Goal: Task Accomplishment & Management: Manage account settings

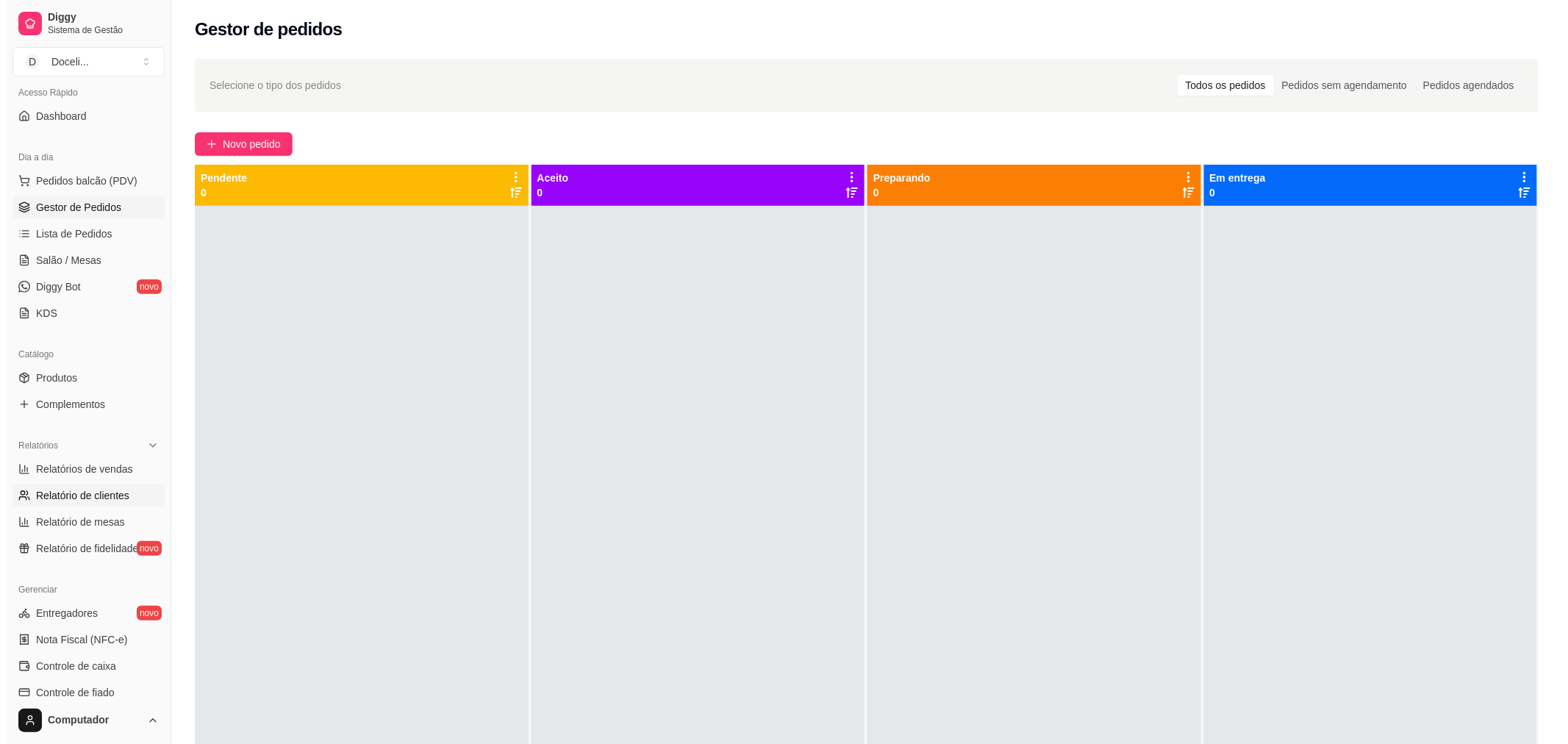
scroll to position [163, 0]
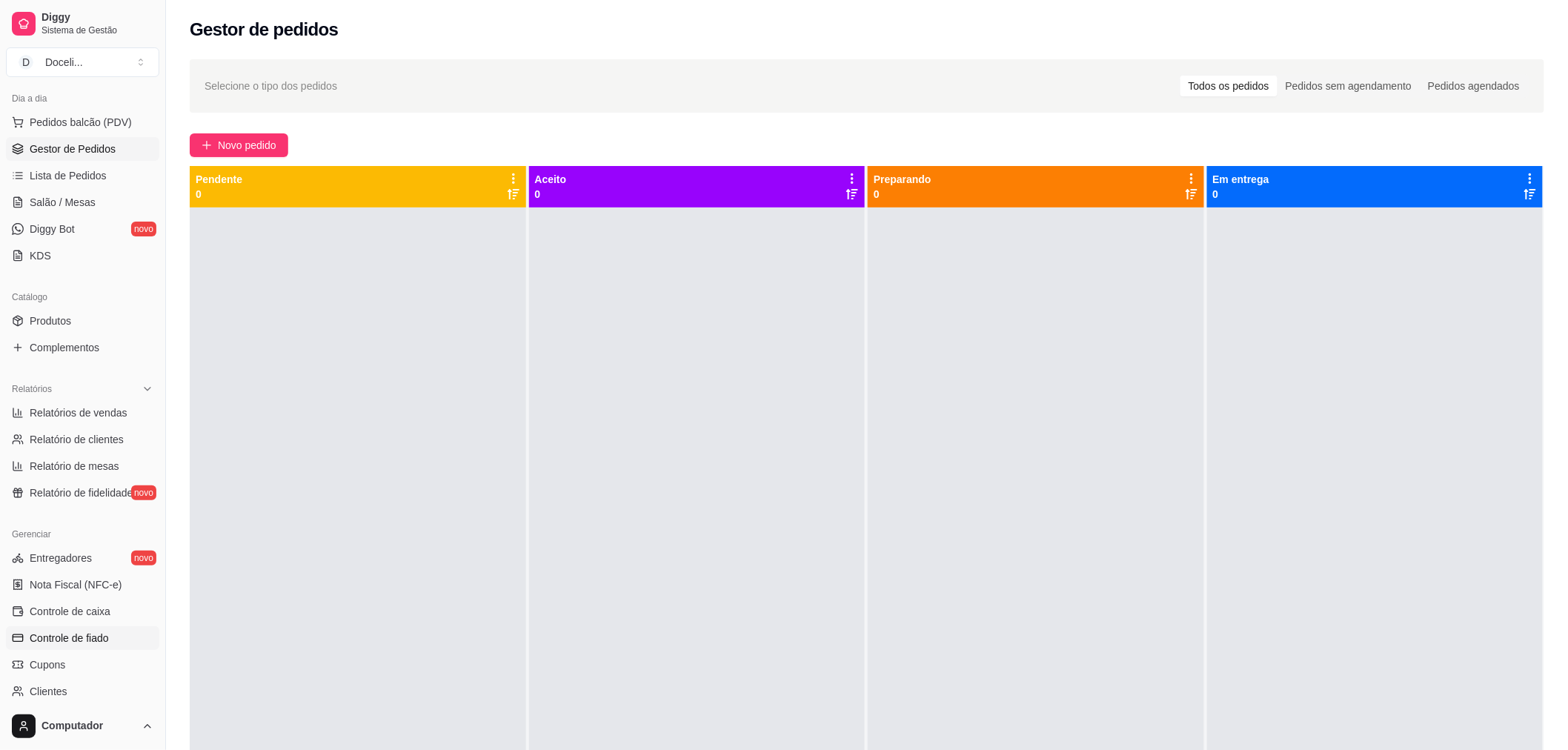
click at [76, 642] on span "Controle de fiado" at bounding box center [69, 638] width 79 height 15
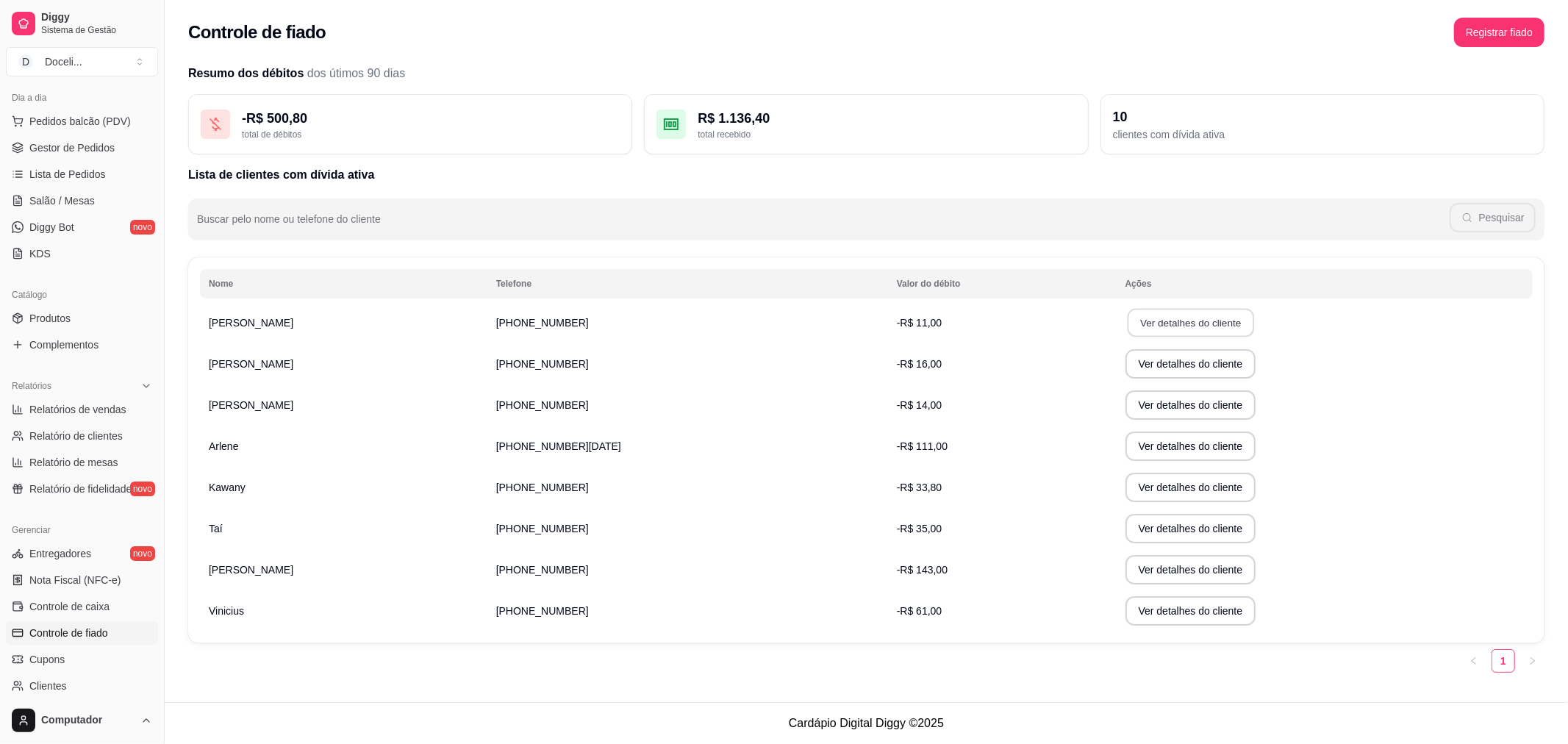
click at [1170, 315] on button "Ver detalhes do cliente" at bounding box center [1190, 323] width 126 height 29
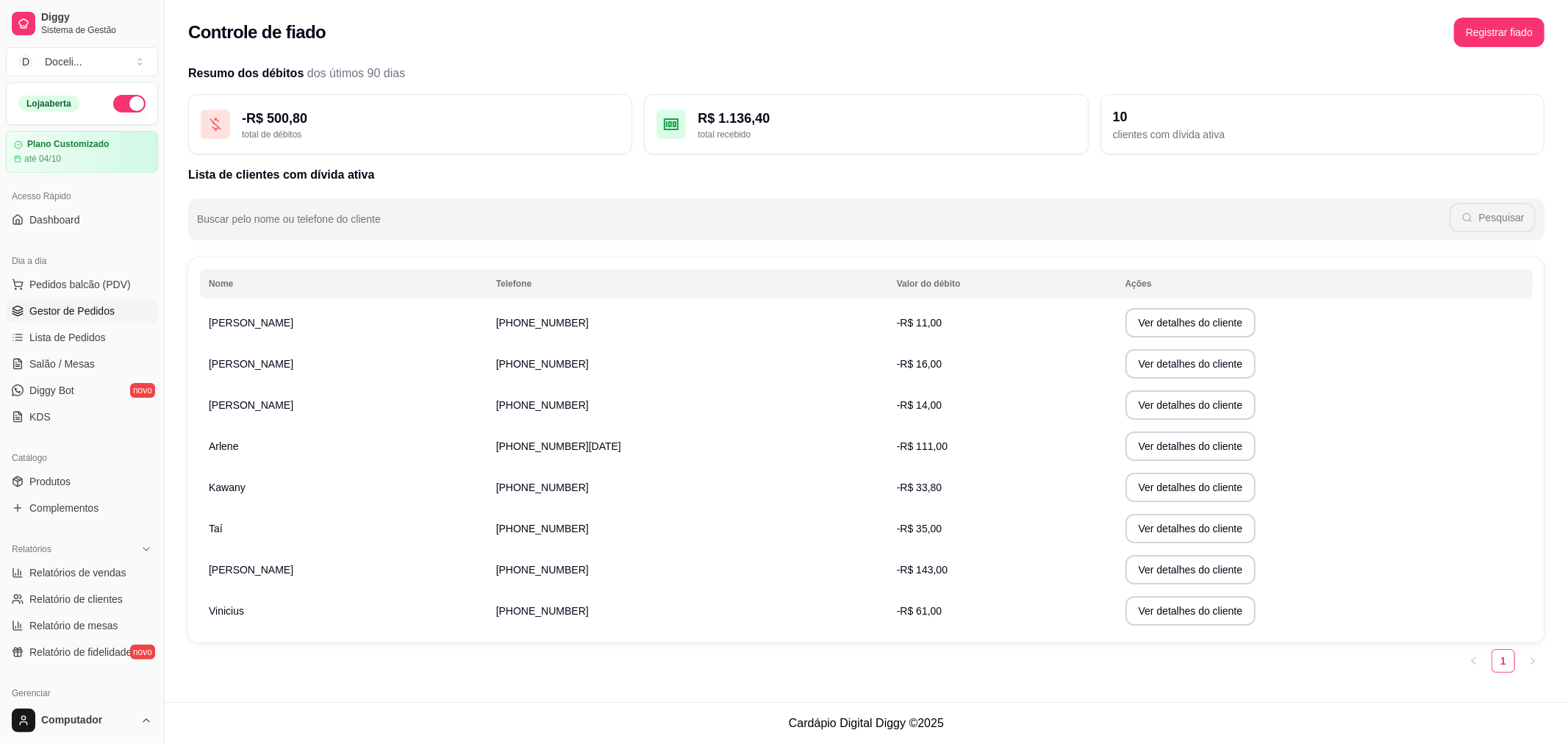
click at [78, 308] on span "Gestor de Pedidos" at bounding box center [72, 311] width 86 height 15
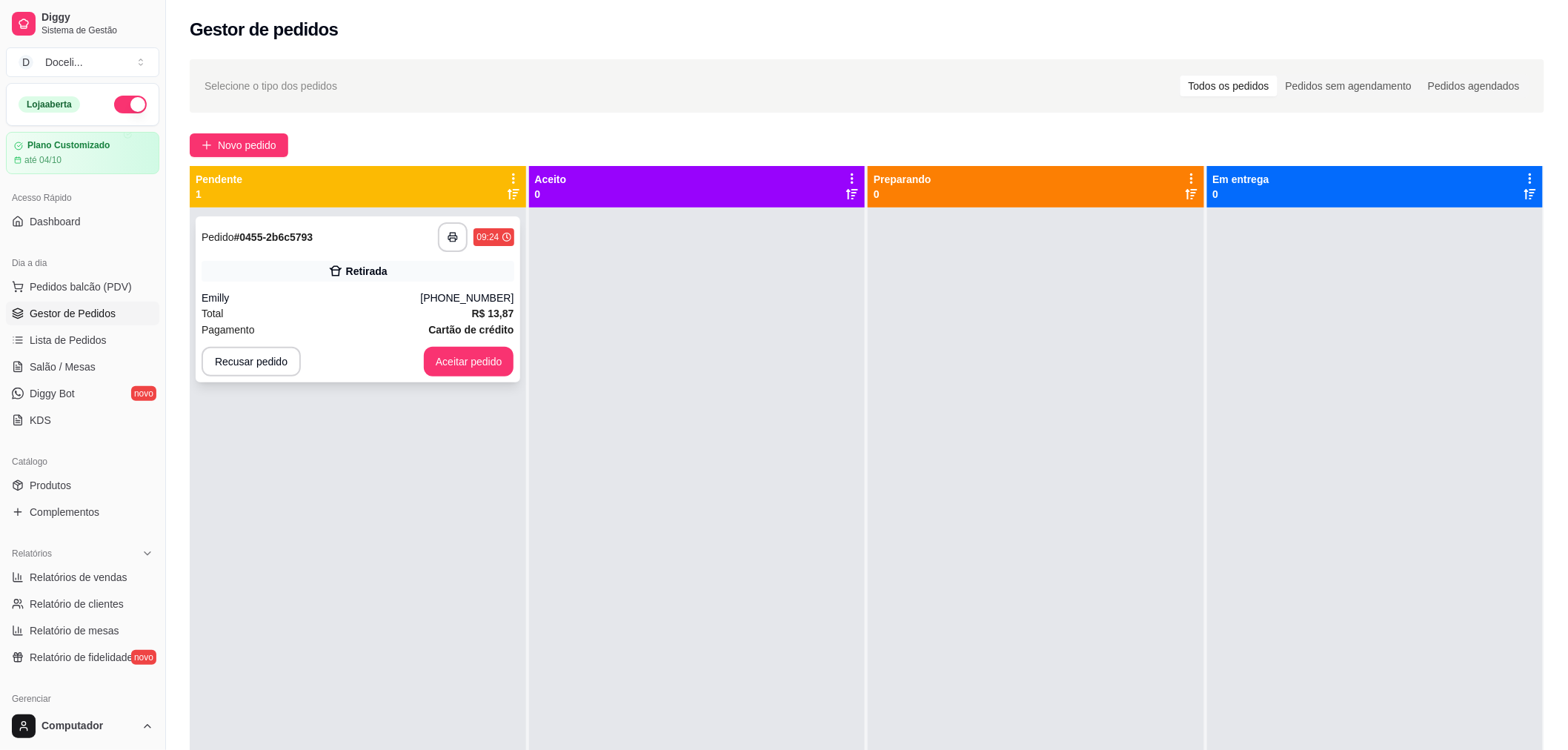
click at [365, 292] on div "Emilly" at bounding box center [311, 298] width 219 height 15
click at [445, 353] on button "Aceitar pedido" at bounding box center [469, 362] width 90 height 30
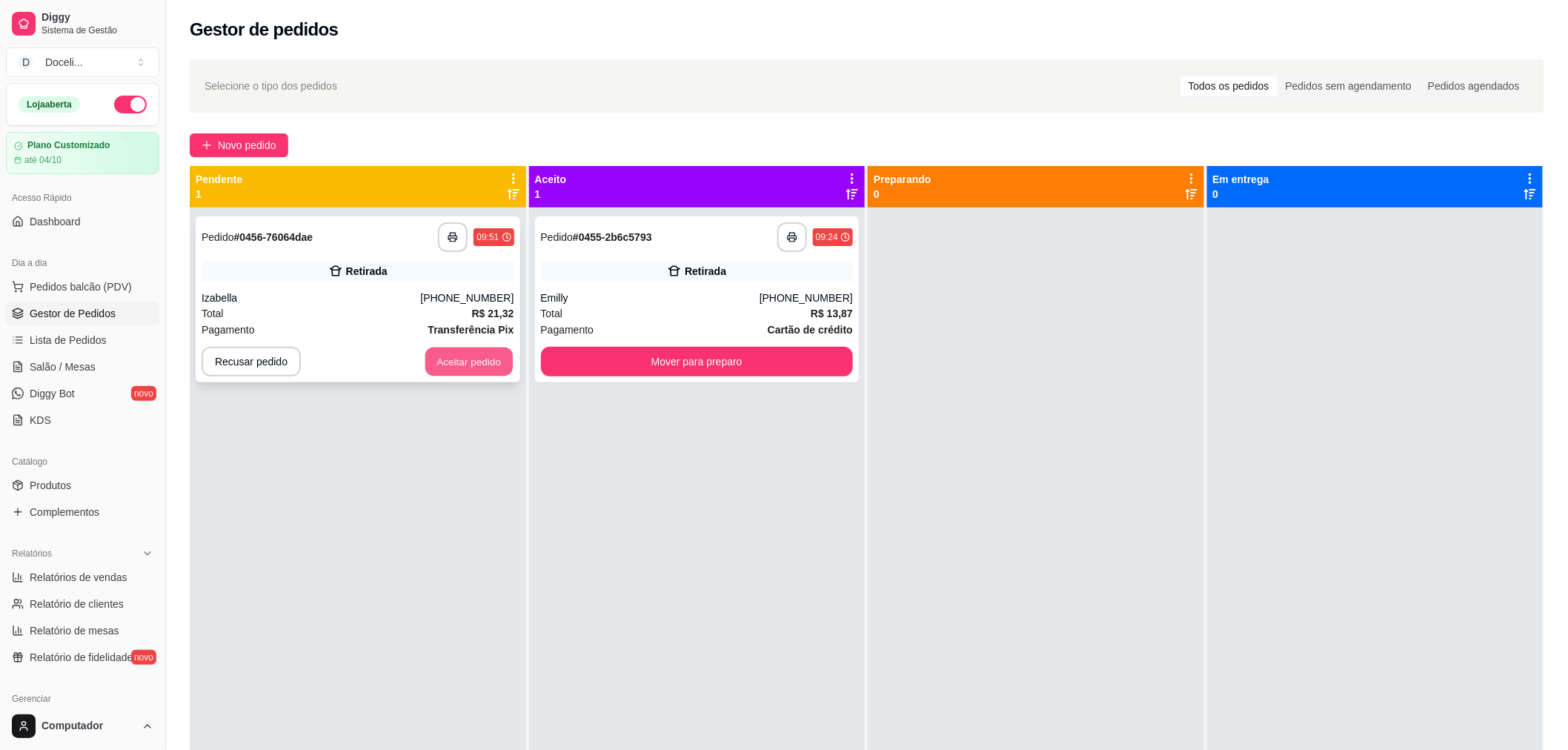
click at [451, 353] on button "Aceitar pedido" at bounding box center [469, 362] width 87 height 29
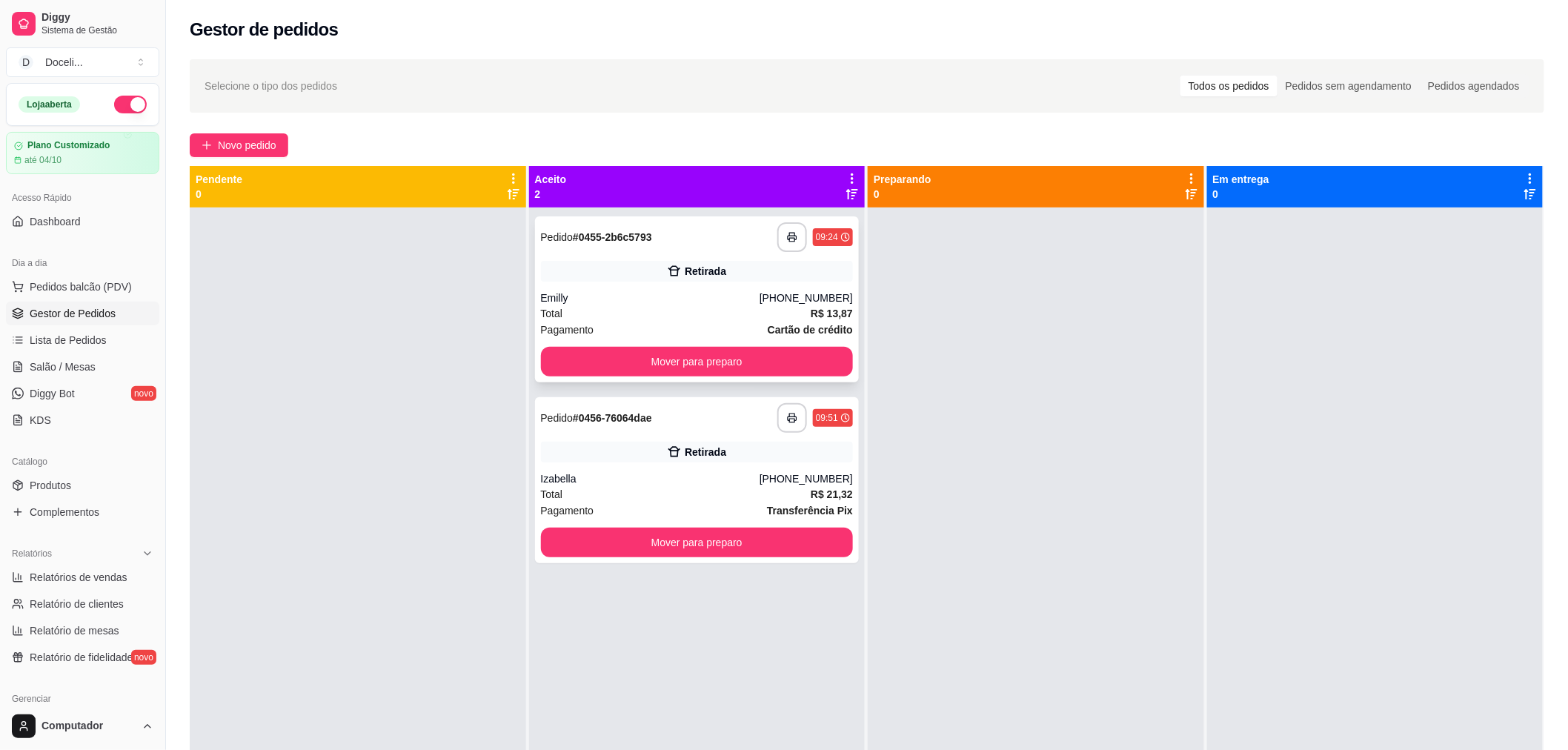
click at [612, 312] on div "Total R$ 13,87" at bounding box center [697, 313] width 312 height 16
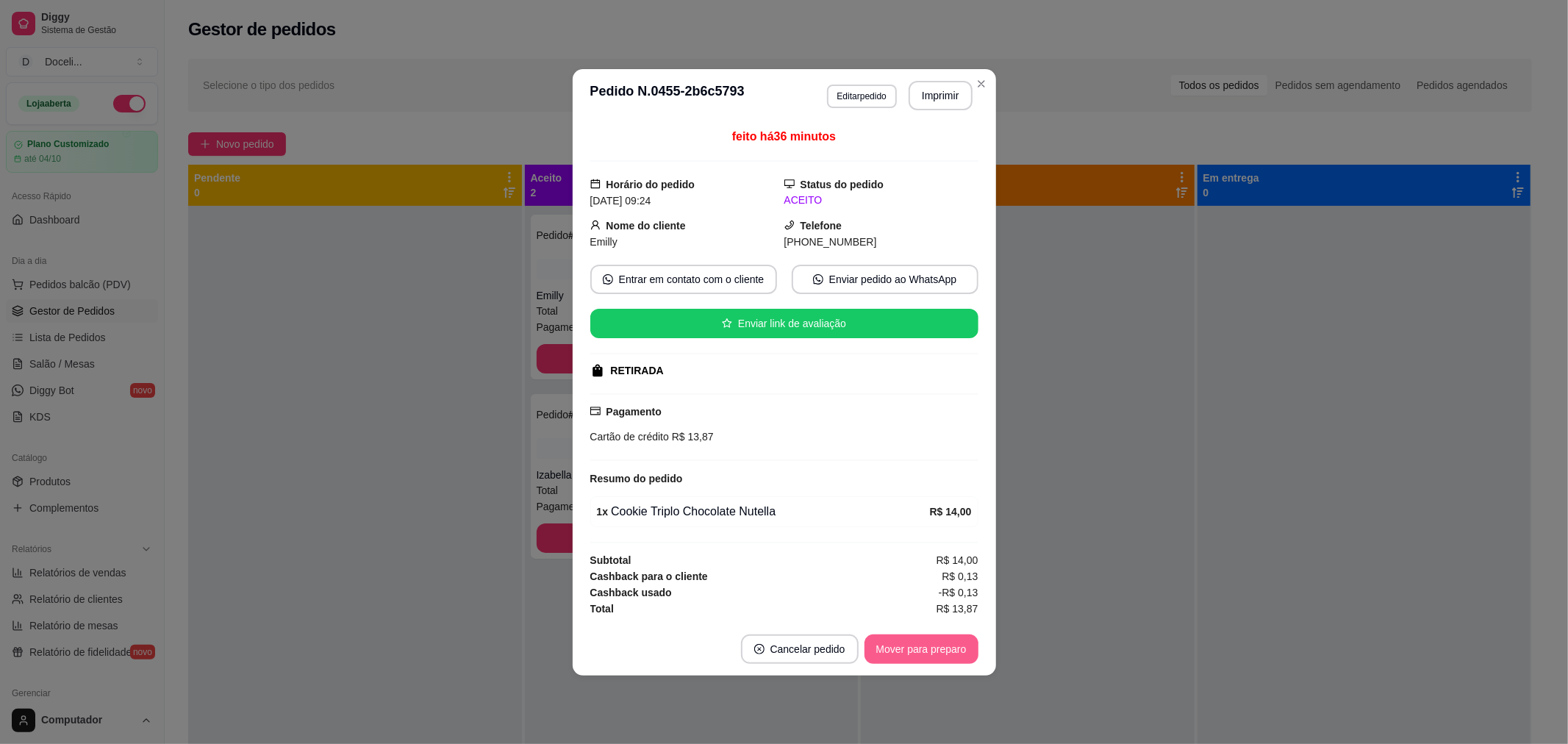
click at [912, 660] on button "Mover para preparo" at bounding box center [921, 649] width 114 height 29
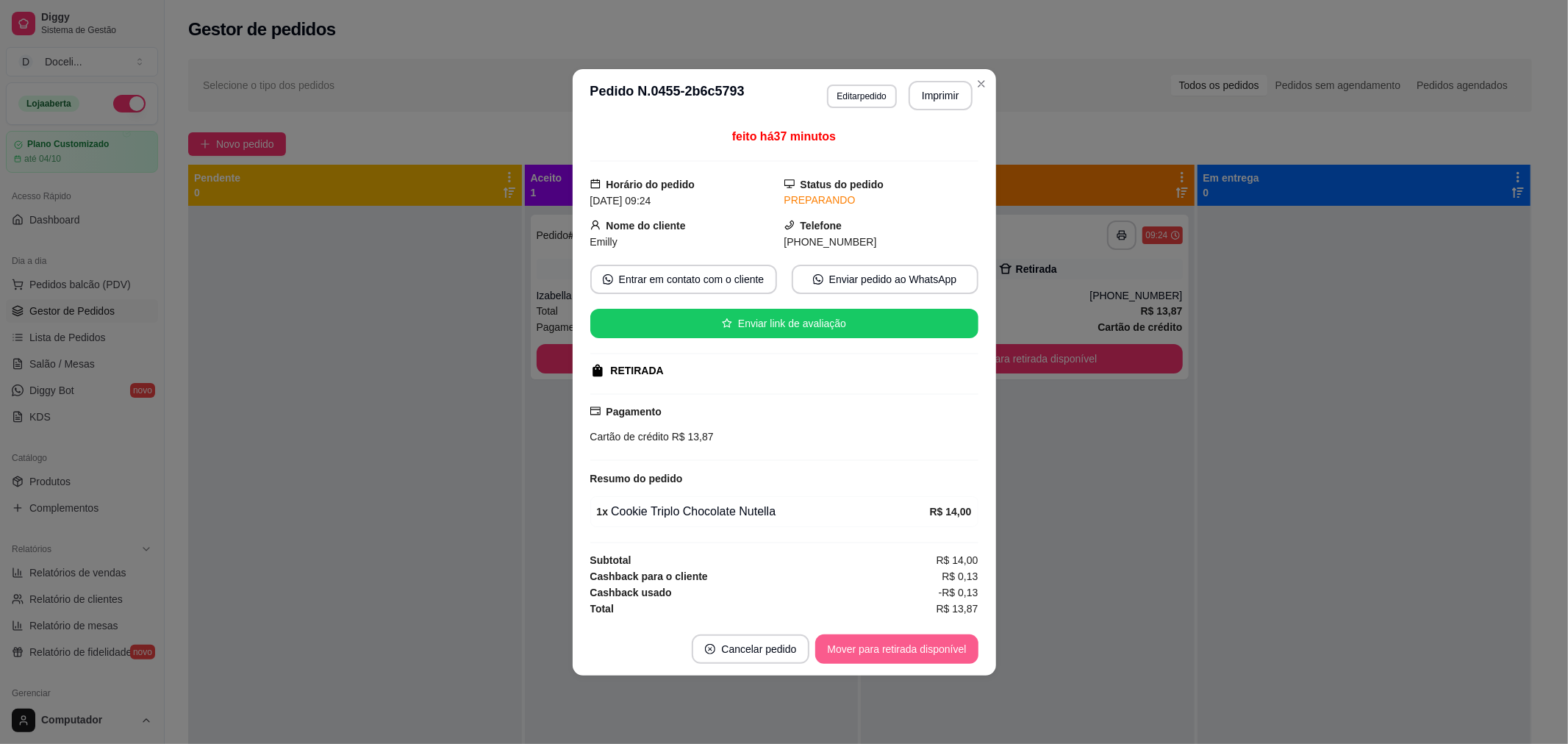
click at [917, 649] on button "Mover para retirada disponível" at bounding box center [896, 649] width 162 height 29
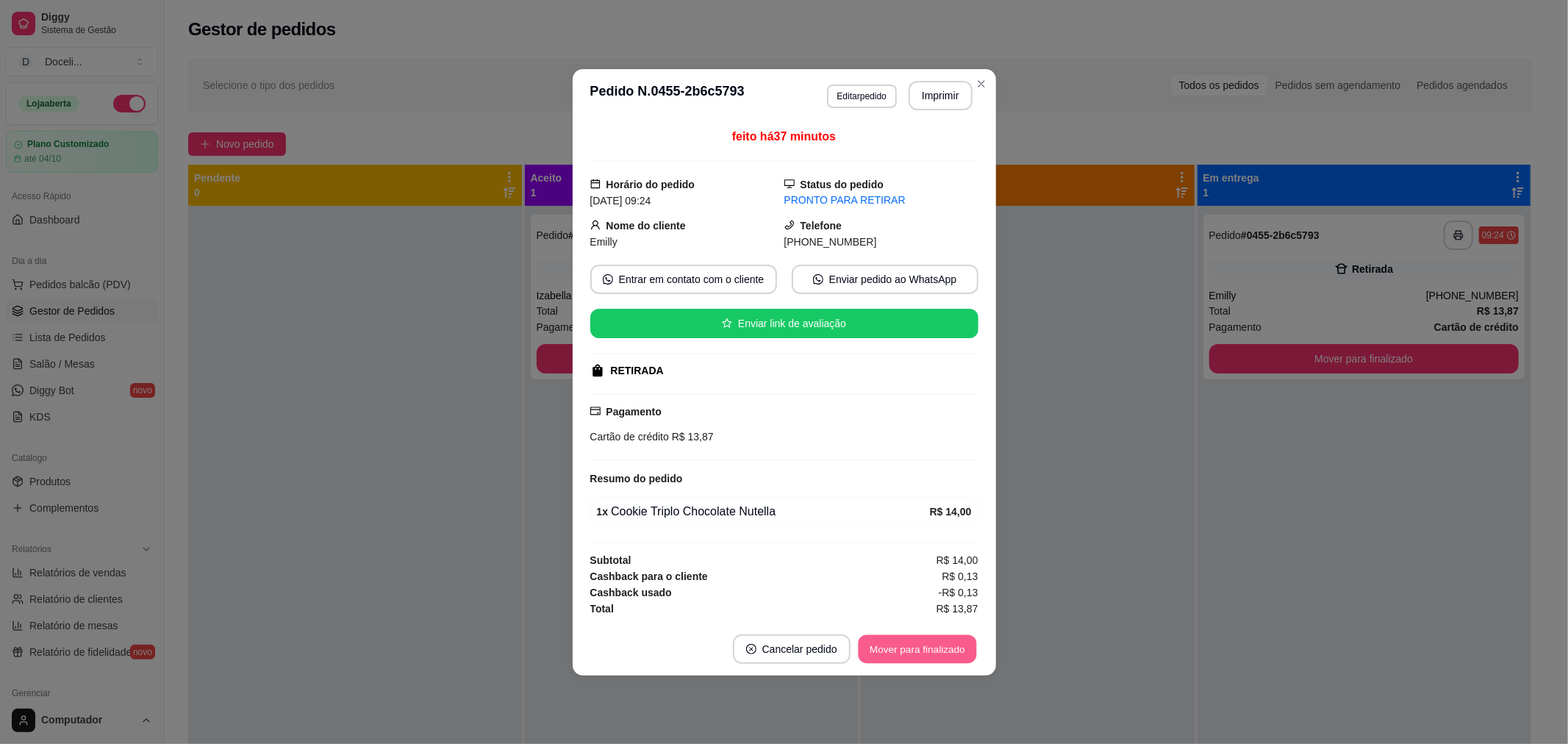
click at [917, 649] on button "Mover para finalizado" at bounding box center [917, 649] width 118 height 29
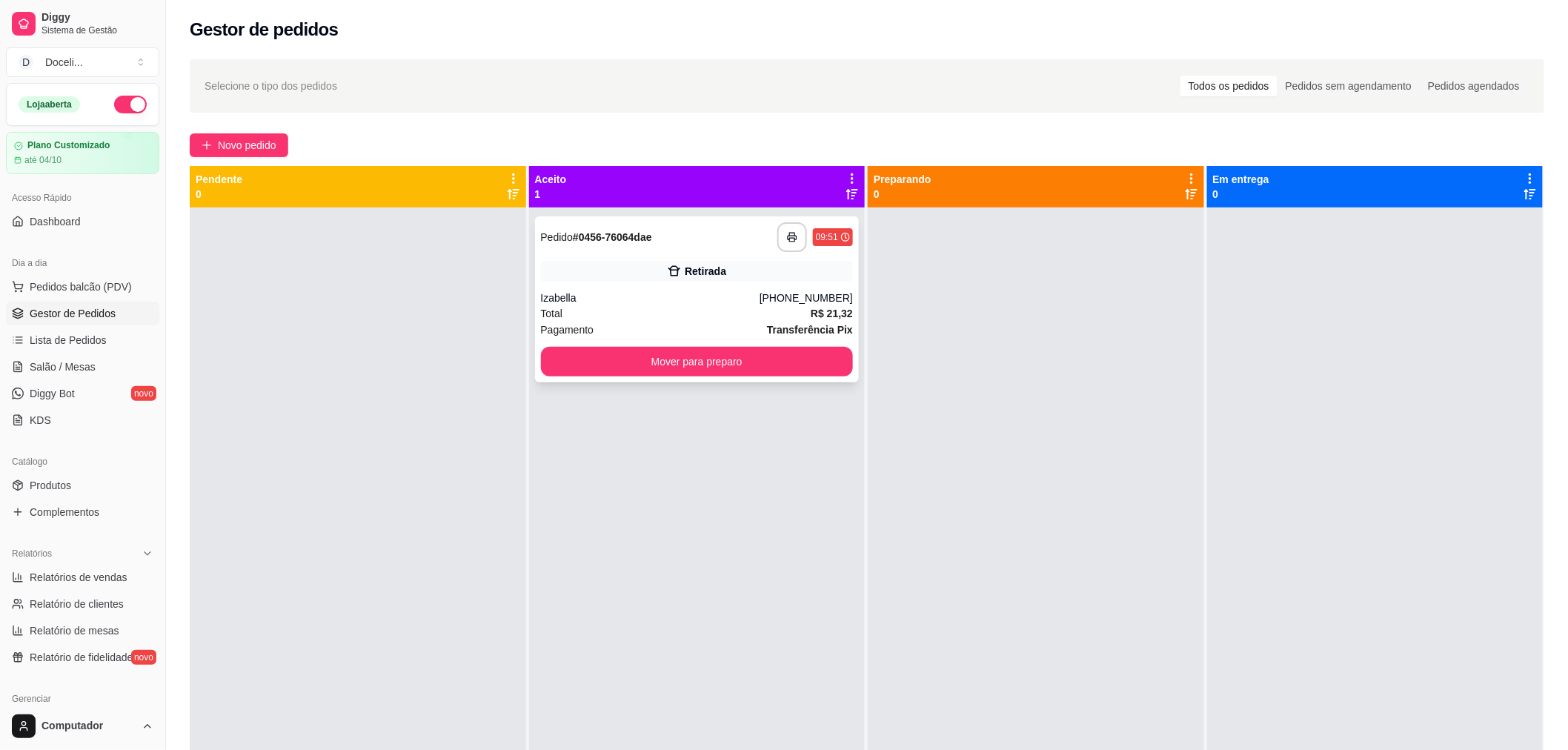
click at [724, 248] on div "**********" at bounding box center [697, 237] width 312 height 30
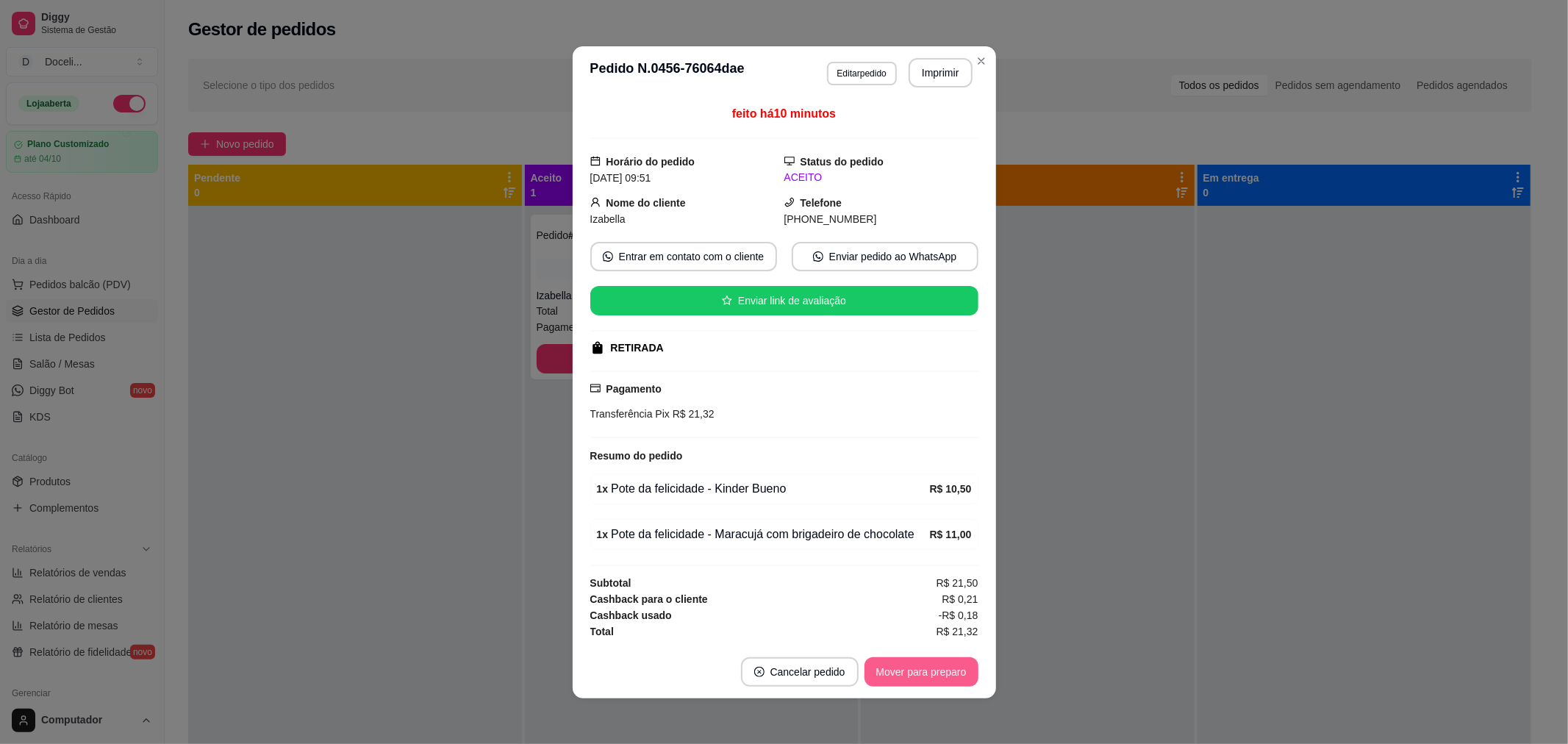
click at [923, 675] on button "Mover para preparo" at bounding box center [921, 672] width 114 height 29
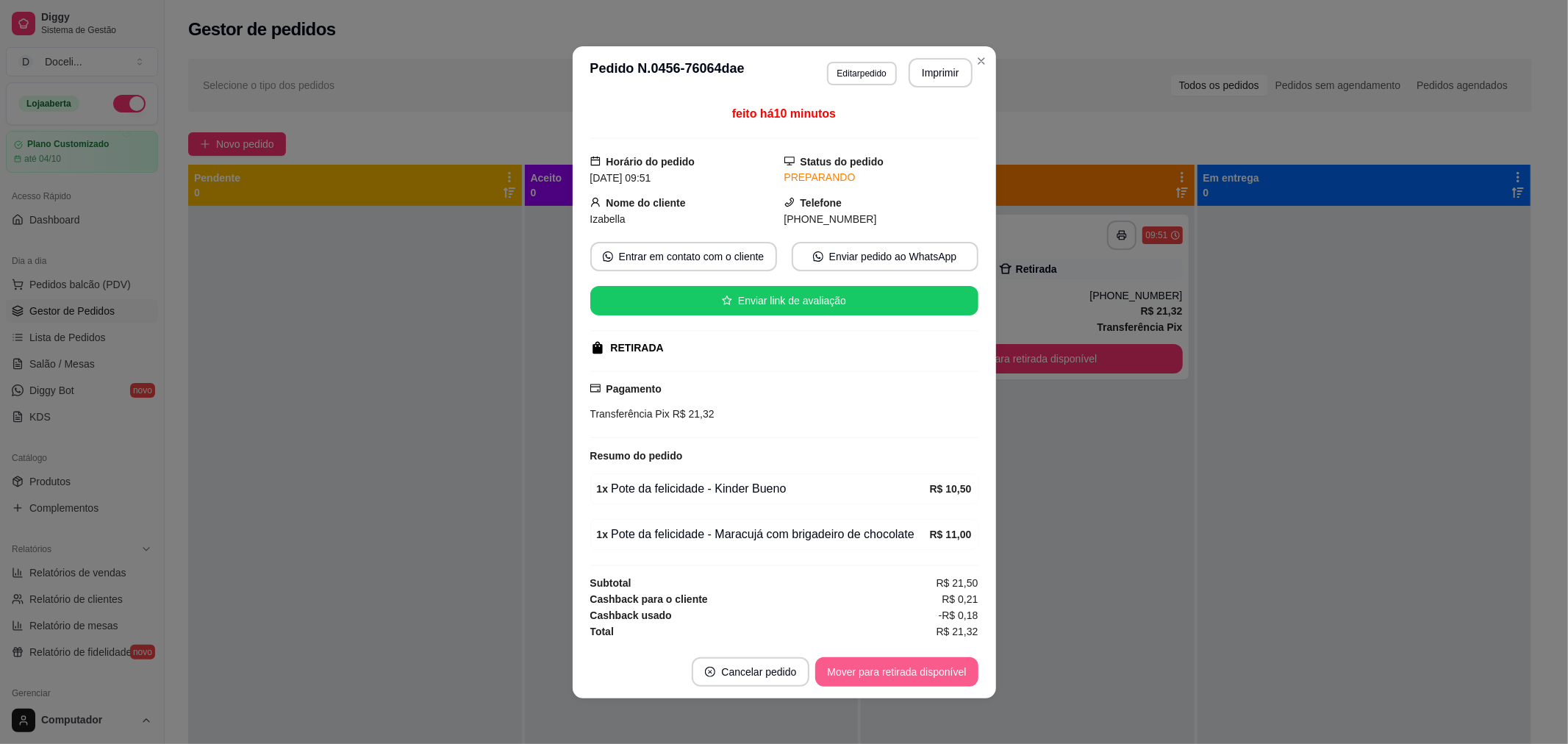
click at [923, 675] on button "Mover para retirada disponível" at bounding box center [896, 672] width 162 height 29
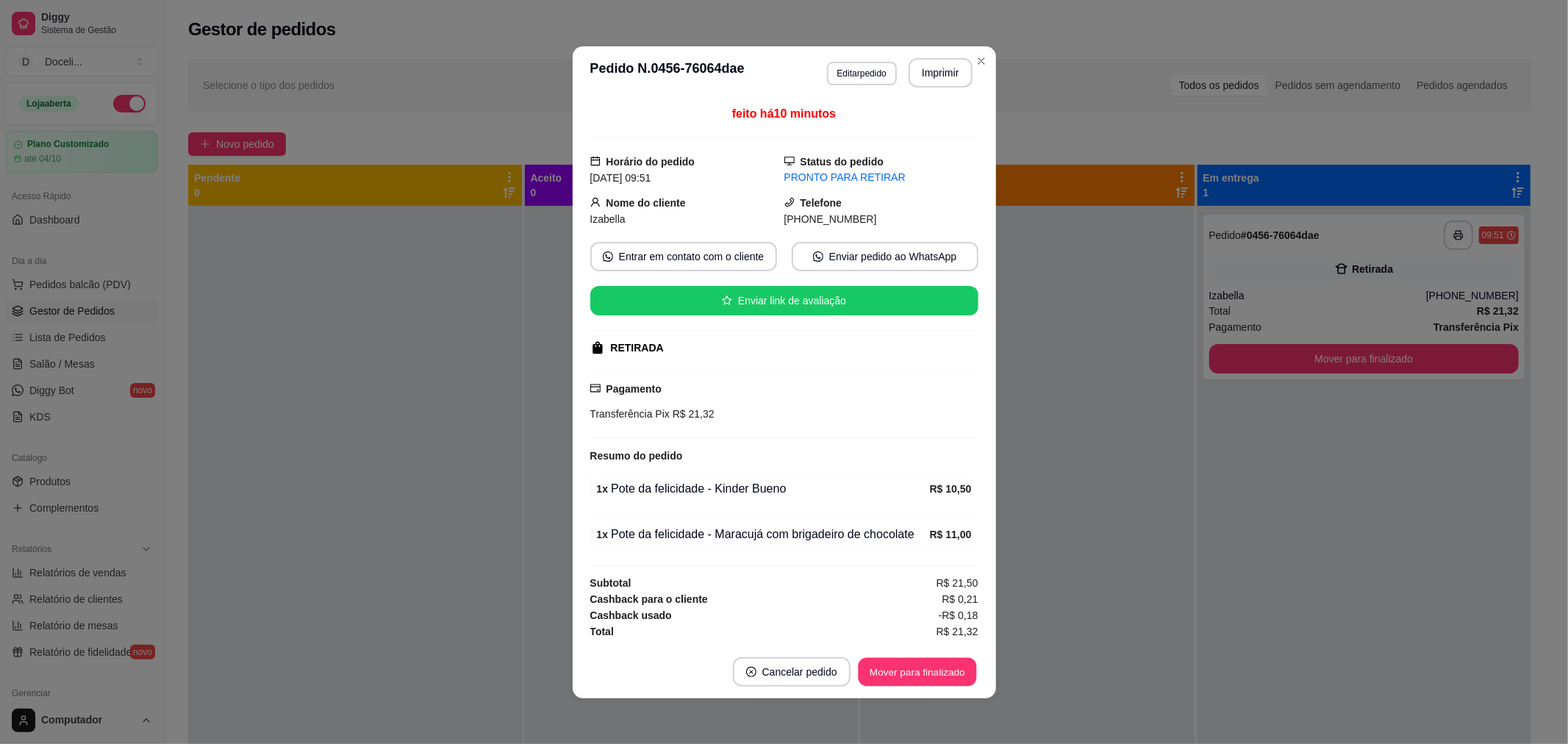
click at [923, 675] on button "Mover para finalizado" at bounding box center [917, 671] width 118 height 29
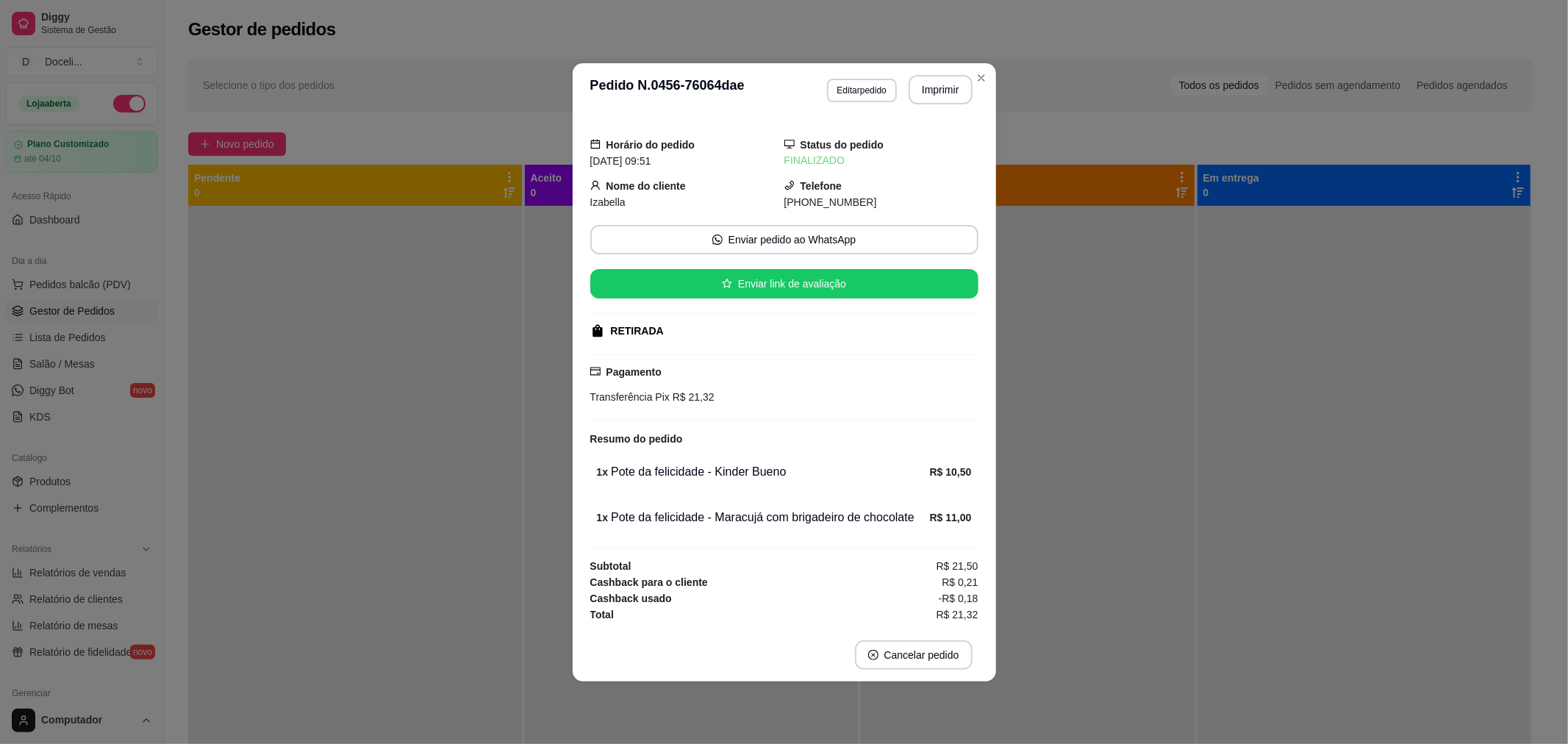
click at [923, 675] on footer "Cancelar pedido" at bounding box center [784, 655] width 423 height 53
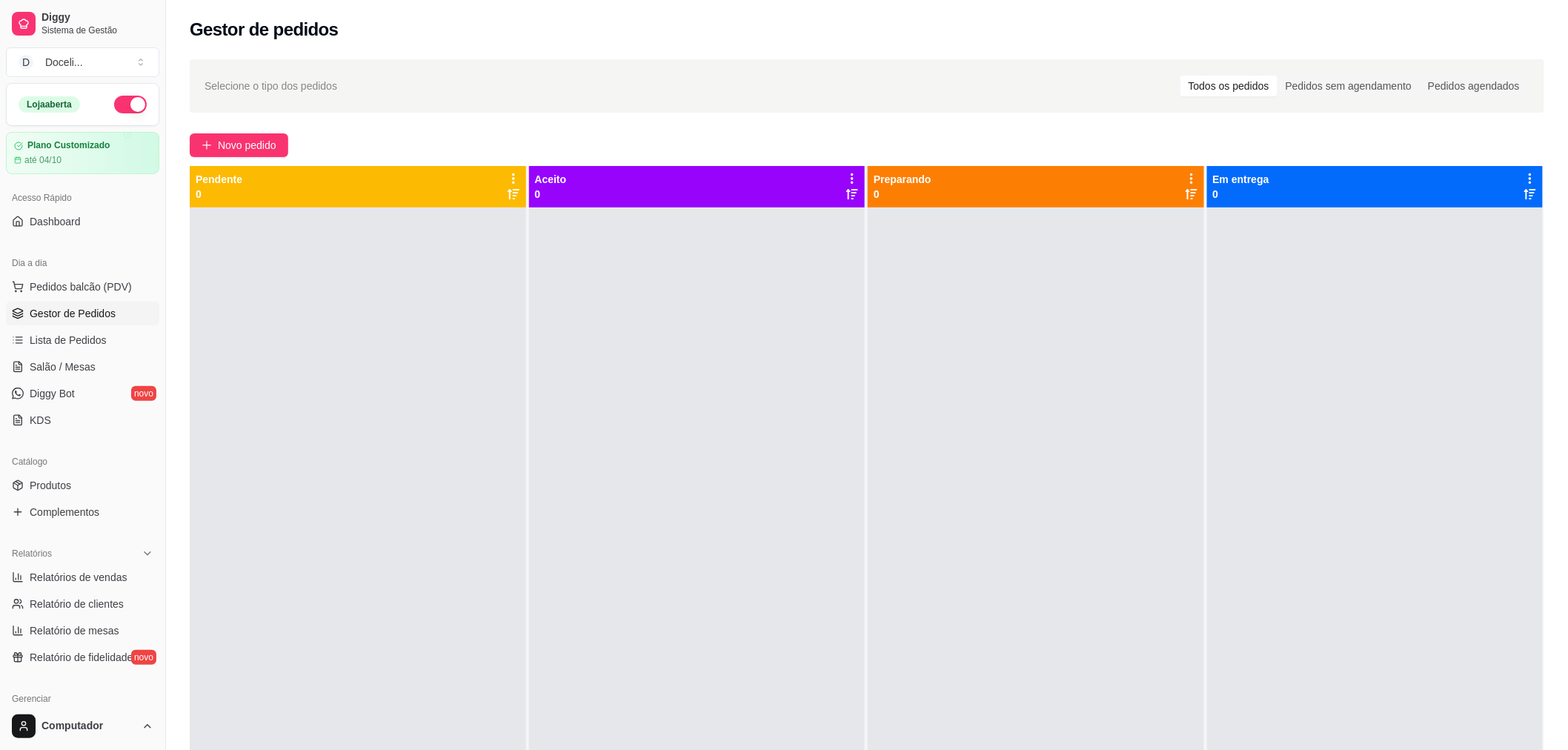
scroll to position [164, 0]
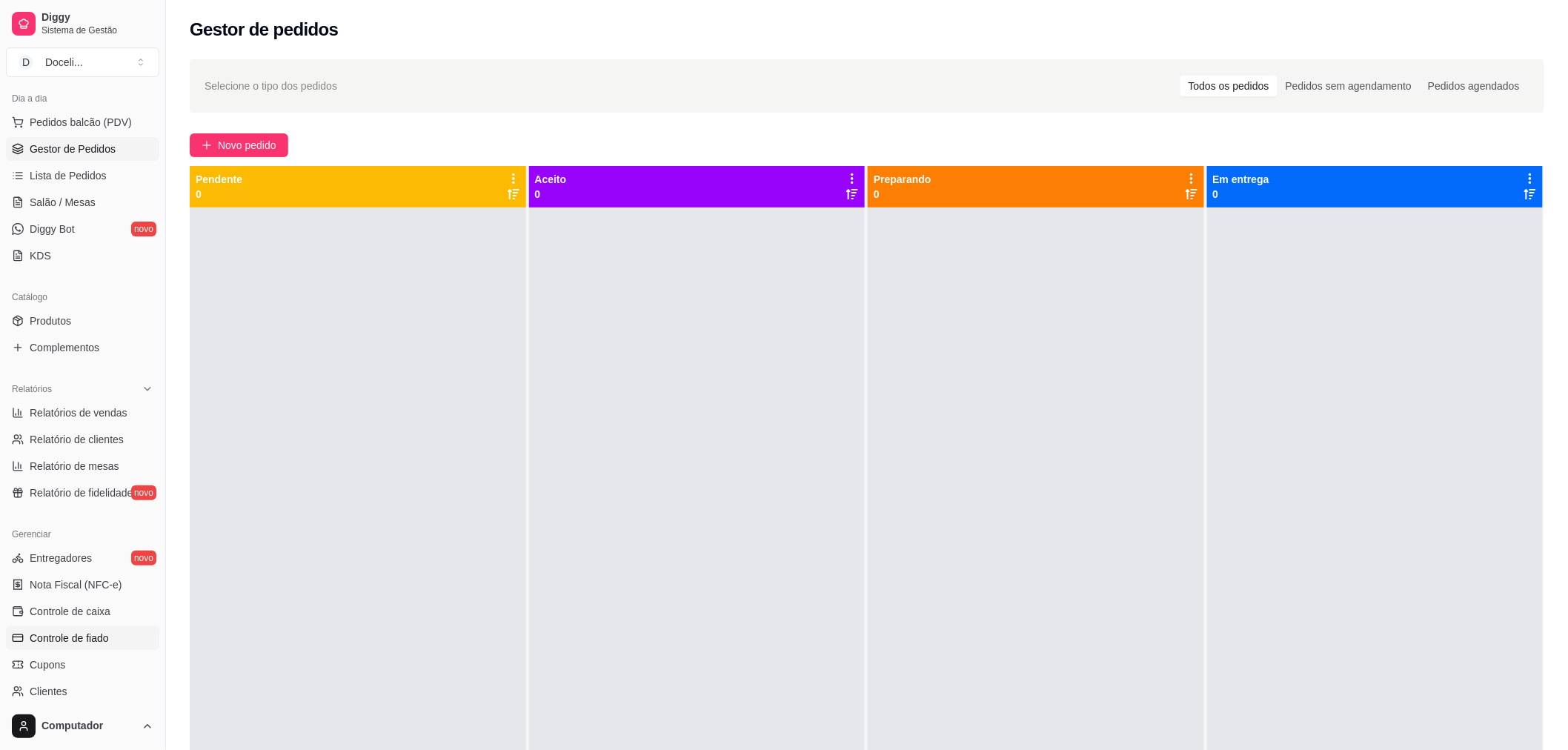
click at [99, 632] on span "Controle de fiado" at bounding box center [69, 638] width 79 height 15
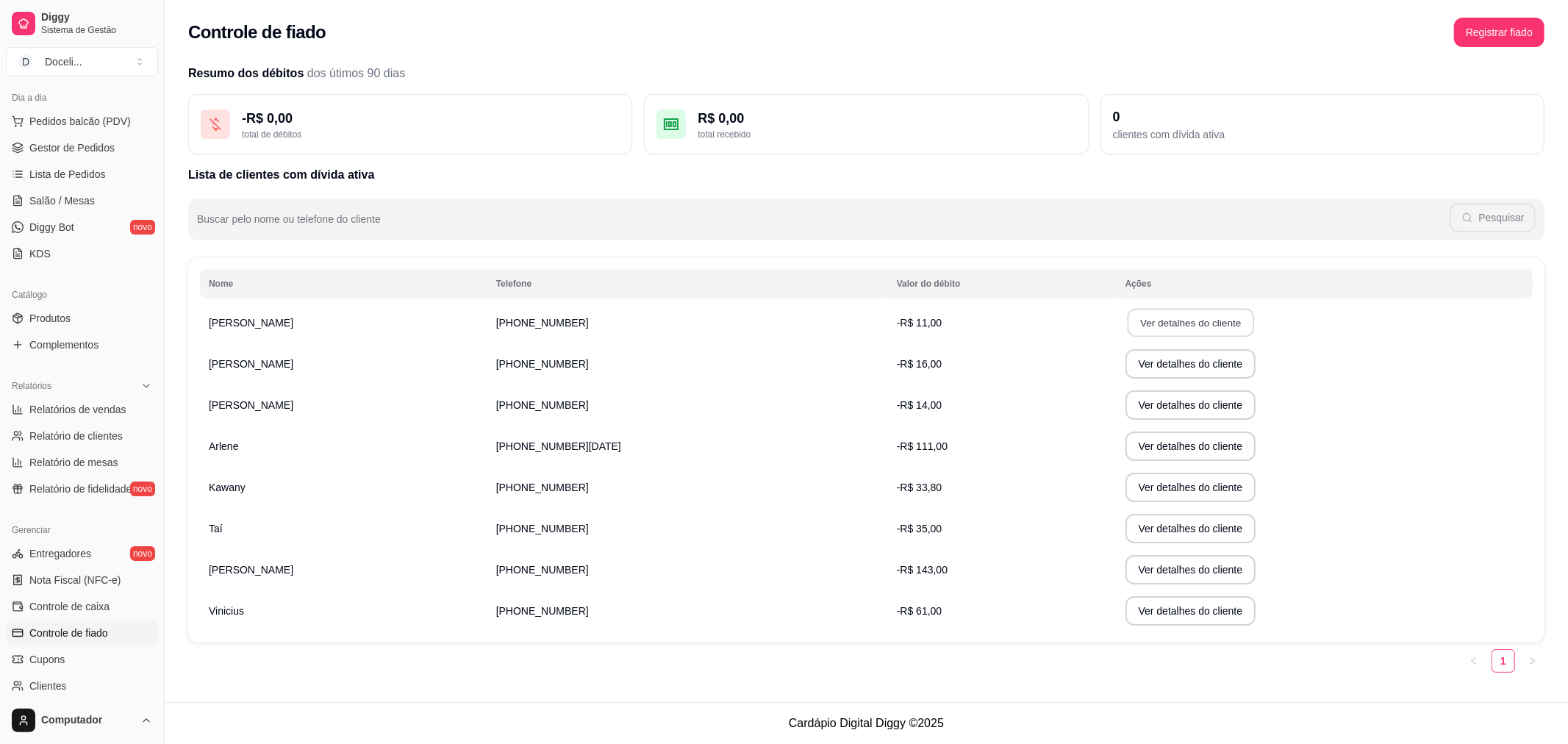
click at [1127, 330] on button "Ver detalhes do cliente" at bounding box center [1190, 323] width 126 height 29
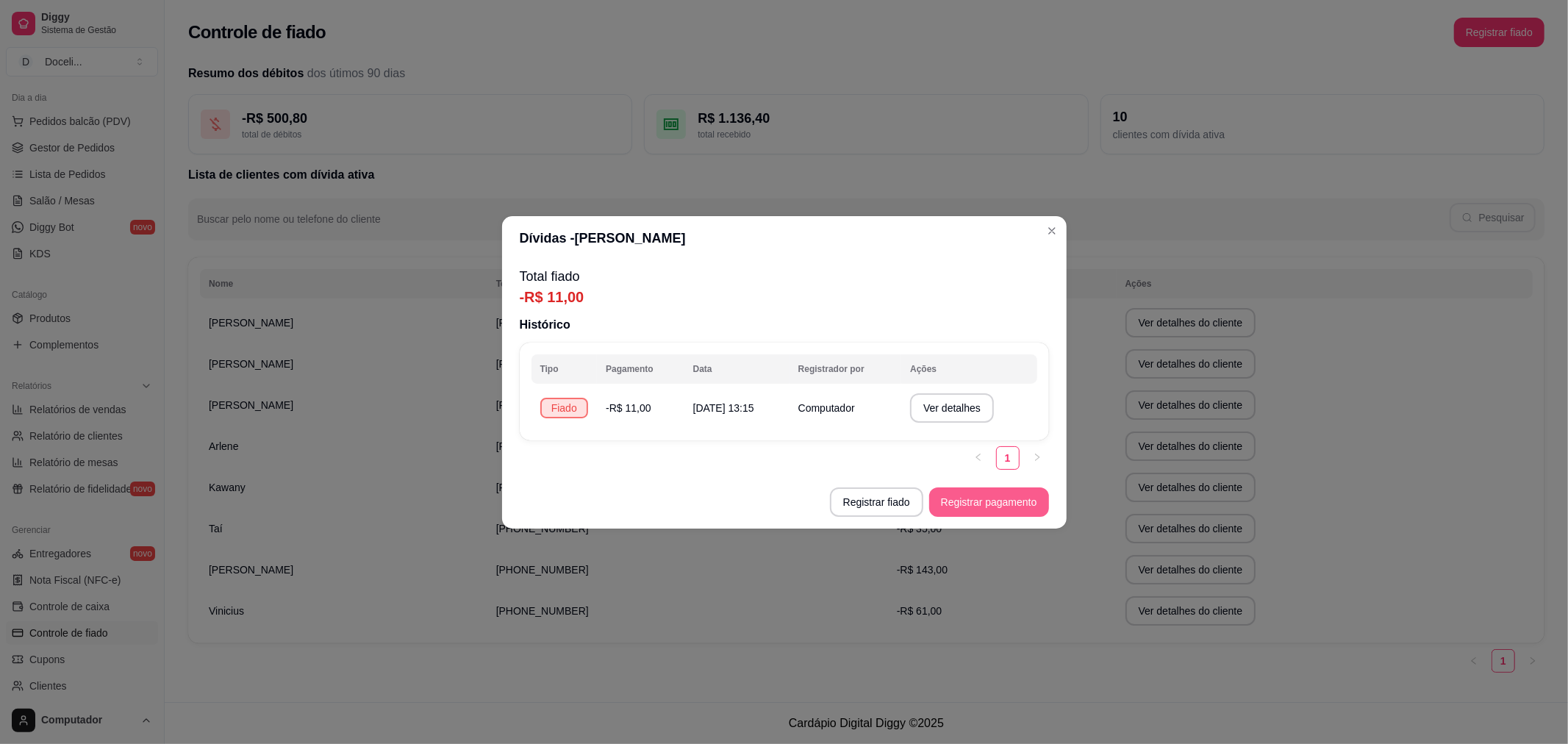
click at [989, 496] on button "Registrar pagamento" at bounding box center [988, 503] width 120 height 29
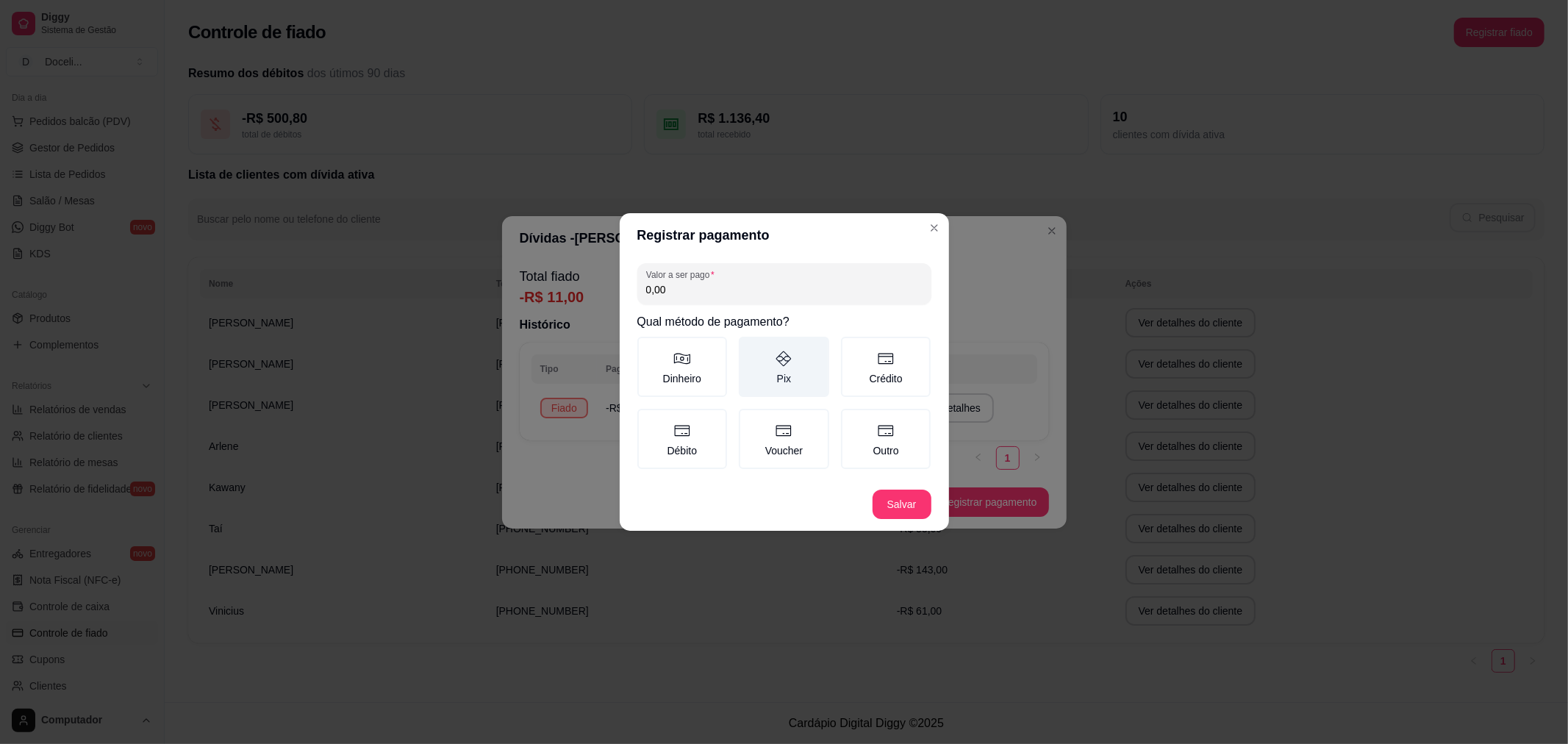
click at [794, 365] on label "Pix" at bounding box center [784, 367] width 91 height 60
click at [749, 348] on button "Pix" at bounding box center [744, 342] width 11 height 11
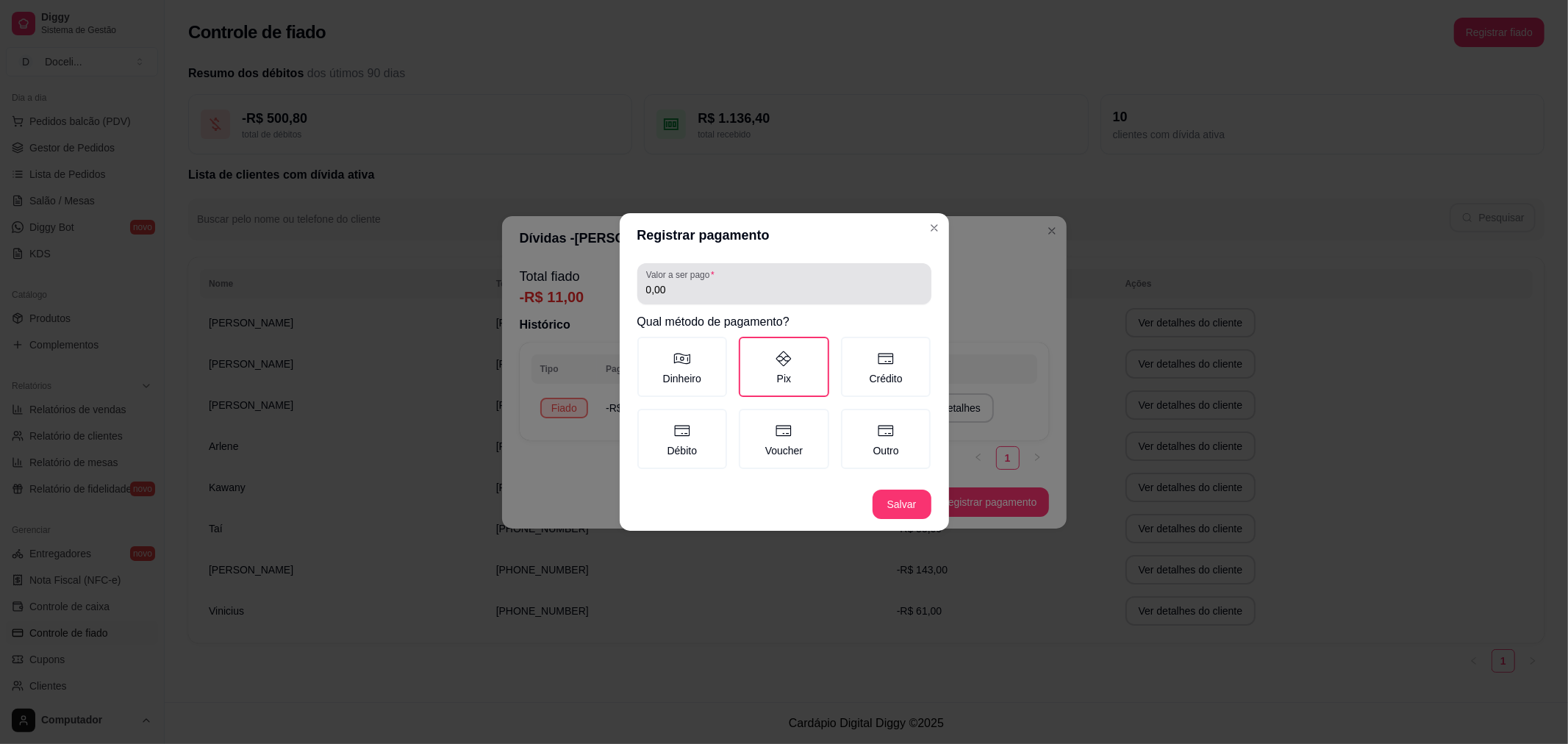
click at [782, 290] on input "0,00" at bounding box center [784, 290] width 276 height 15
type input "11,00"
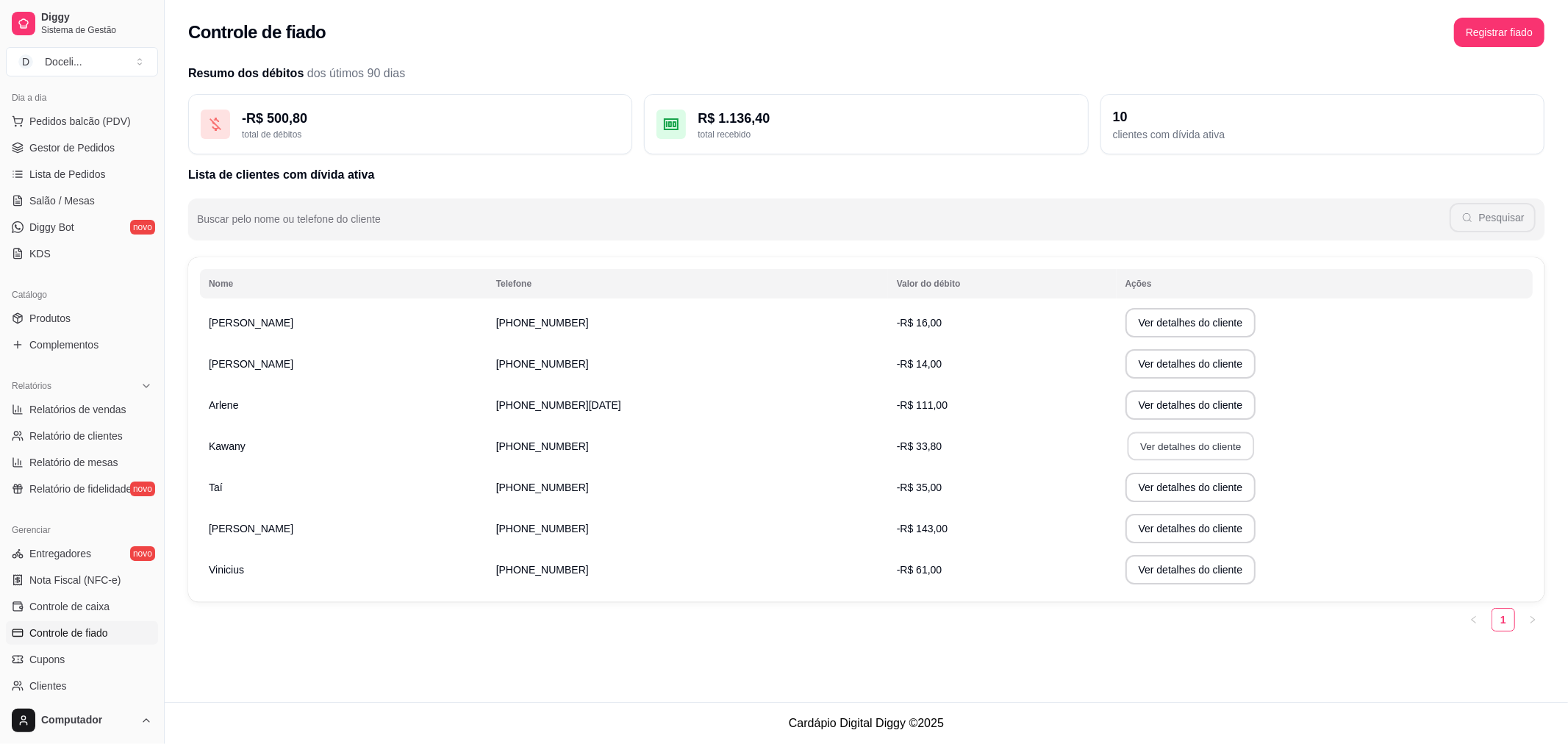
click at [1127, 446] on button "Ver detalhes do cliente" at bounding box center [1190, 446] width 126 height 29
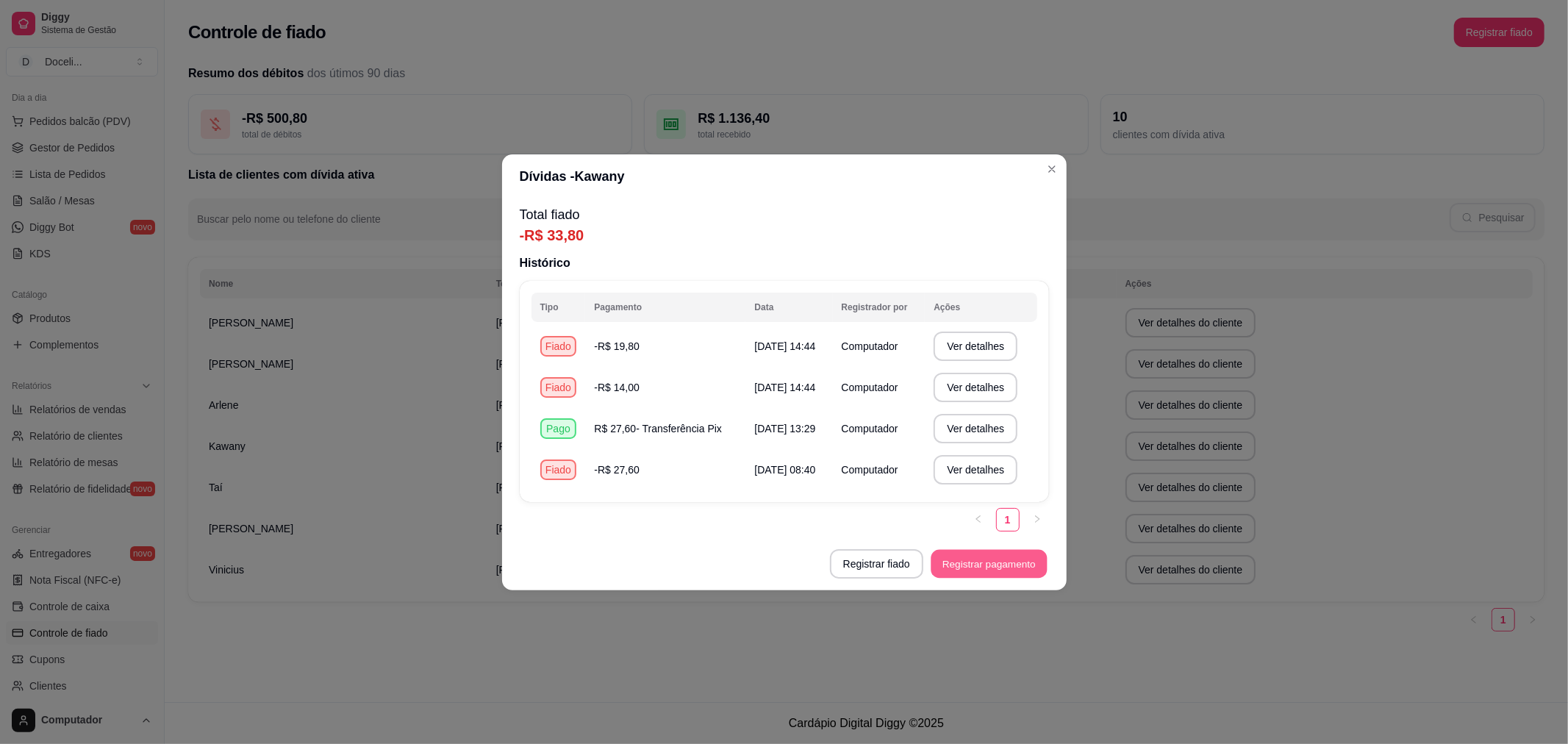
click at [983, 561] on button "Registrar pagamento" at bounding box center [988, 563] width 116 height 29
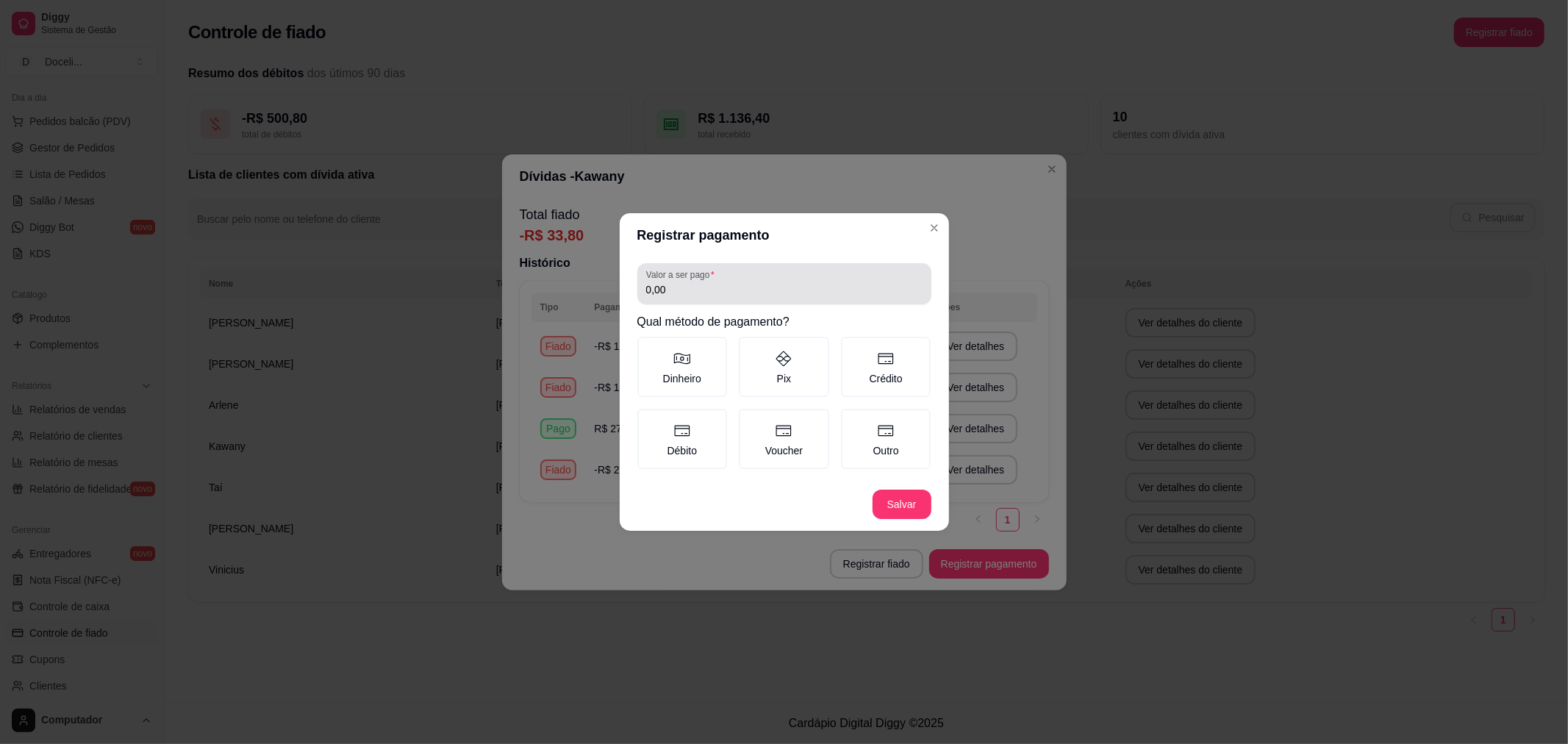
click at [700, 288] on input "0,00" at bounding box center [784, 290] width 276 height 15
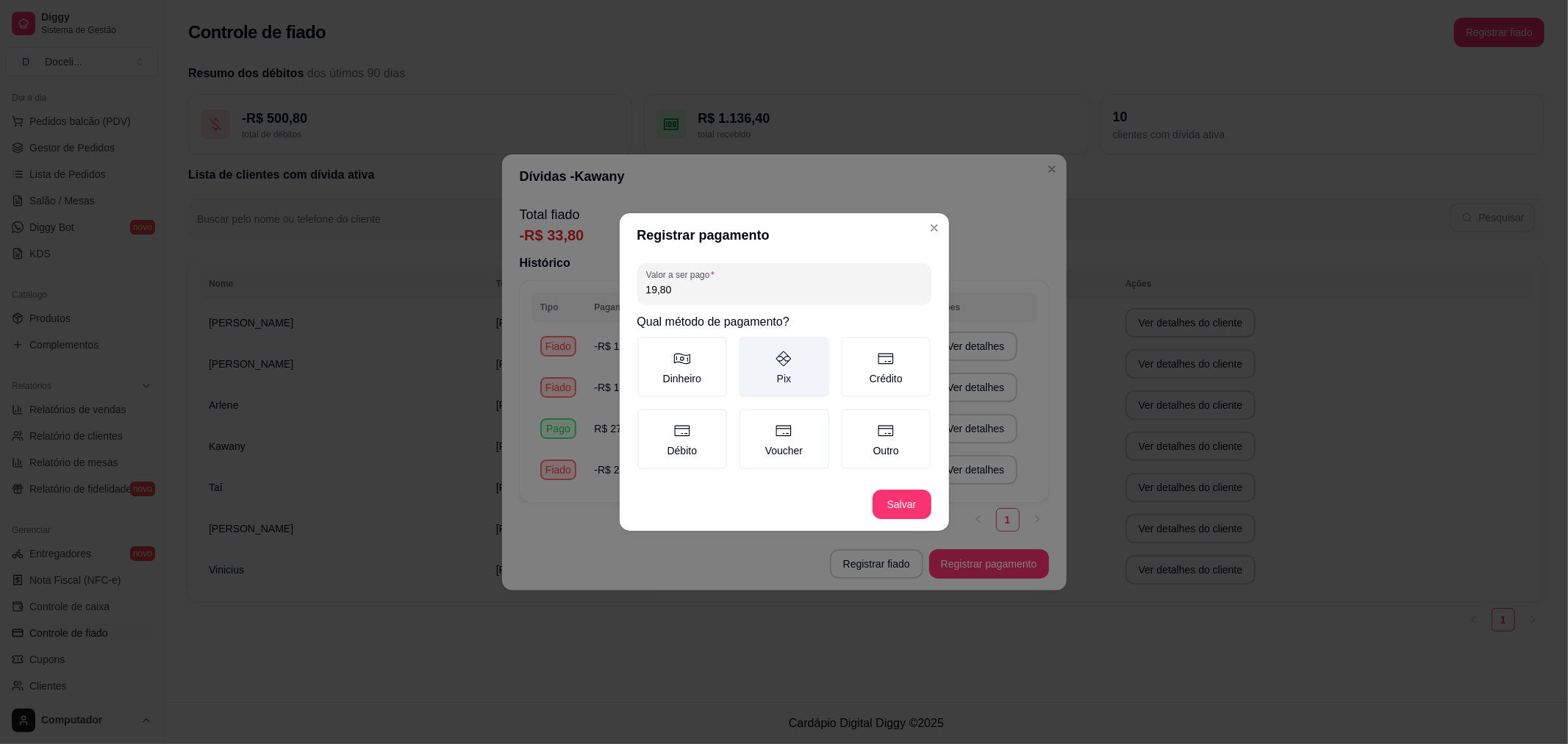
type input "19,80"
click at [780, 361] on icon at bounding box center [784, 359] width 18 height 18
click at [749, 348] on button "Pix" at bounding box center [744, 342] width 11 height 11
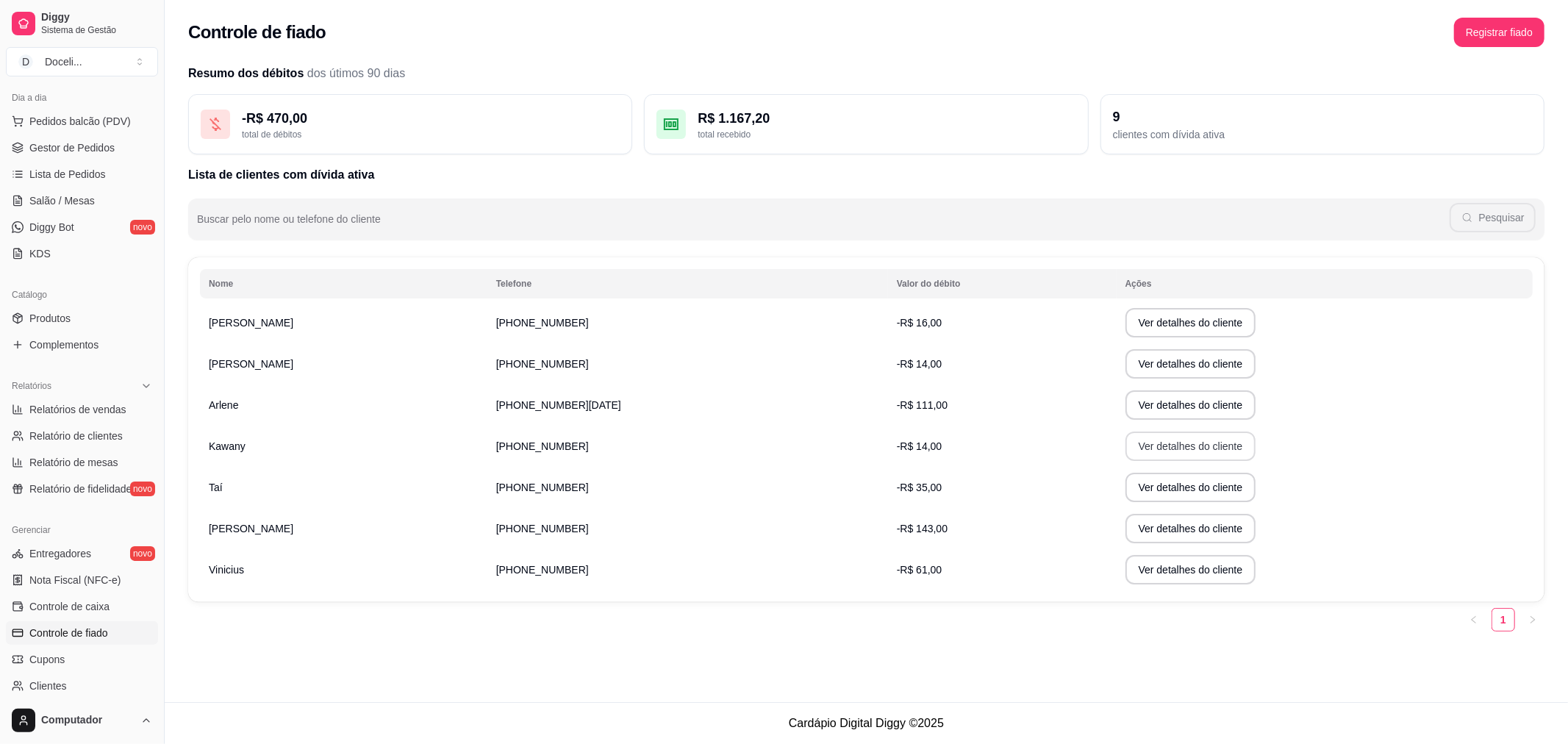
click at [1125, 446] on button "Ver detalhes do cliente" at bounding box center [1190, 446] width 130 height 29
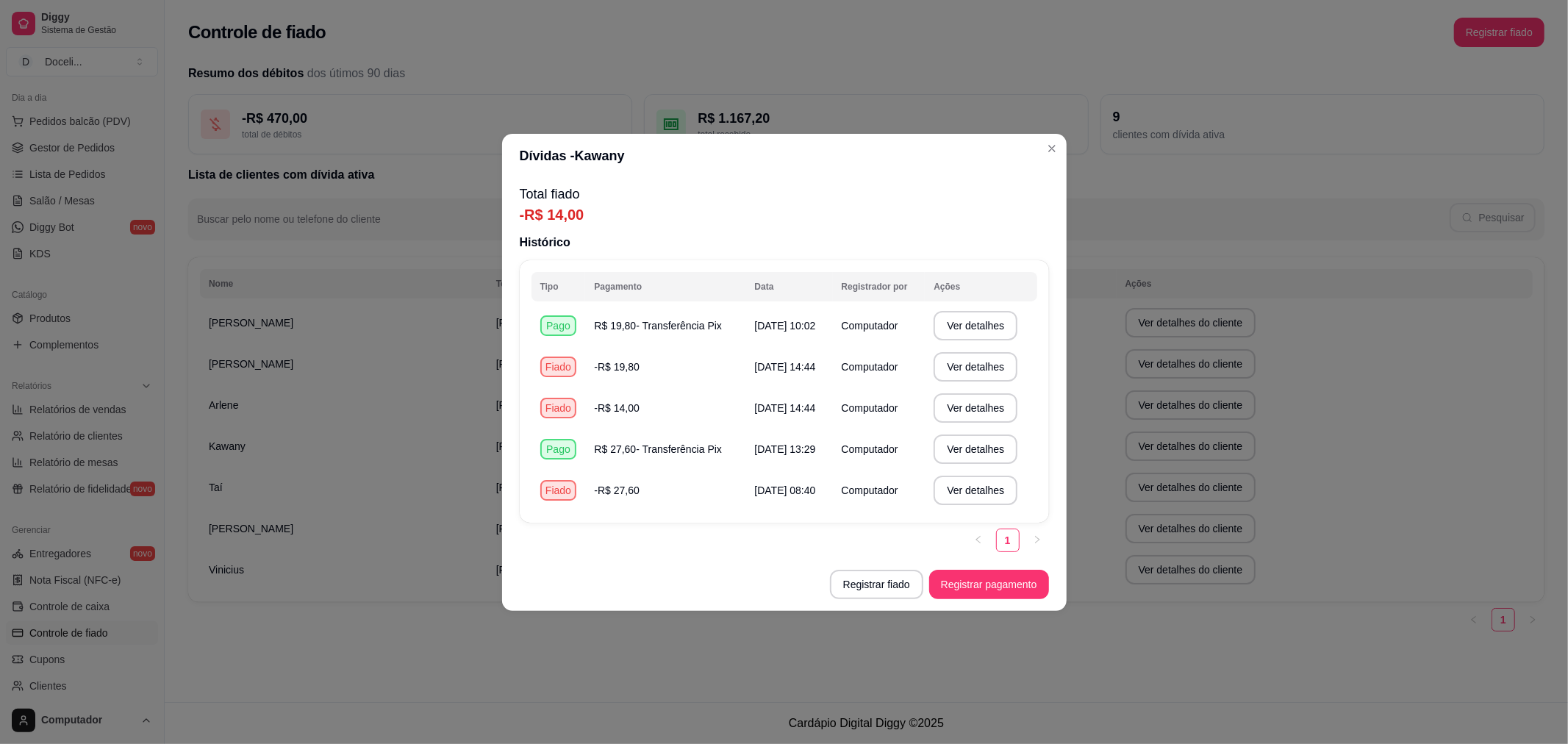
click at [1009, 542] on link "1" at bounding box center [1007, 540] width 22 height 22
click at [982, 591] on button "Registrar pagamento" at bounding box center [988, 585] width 120 height 29
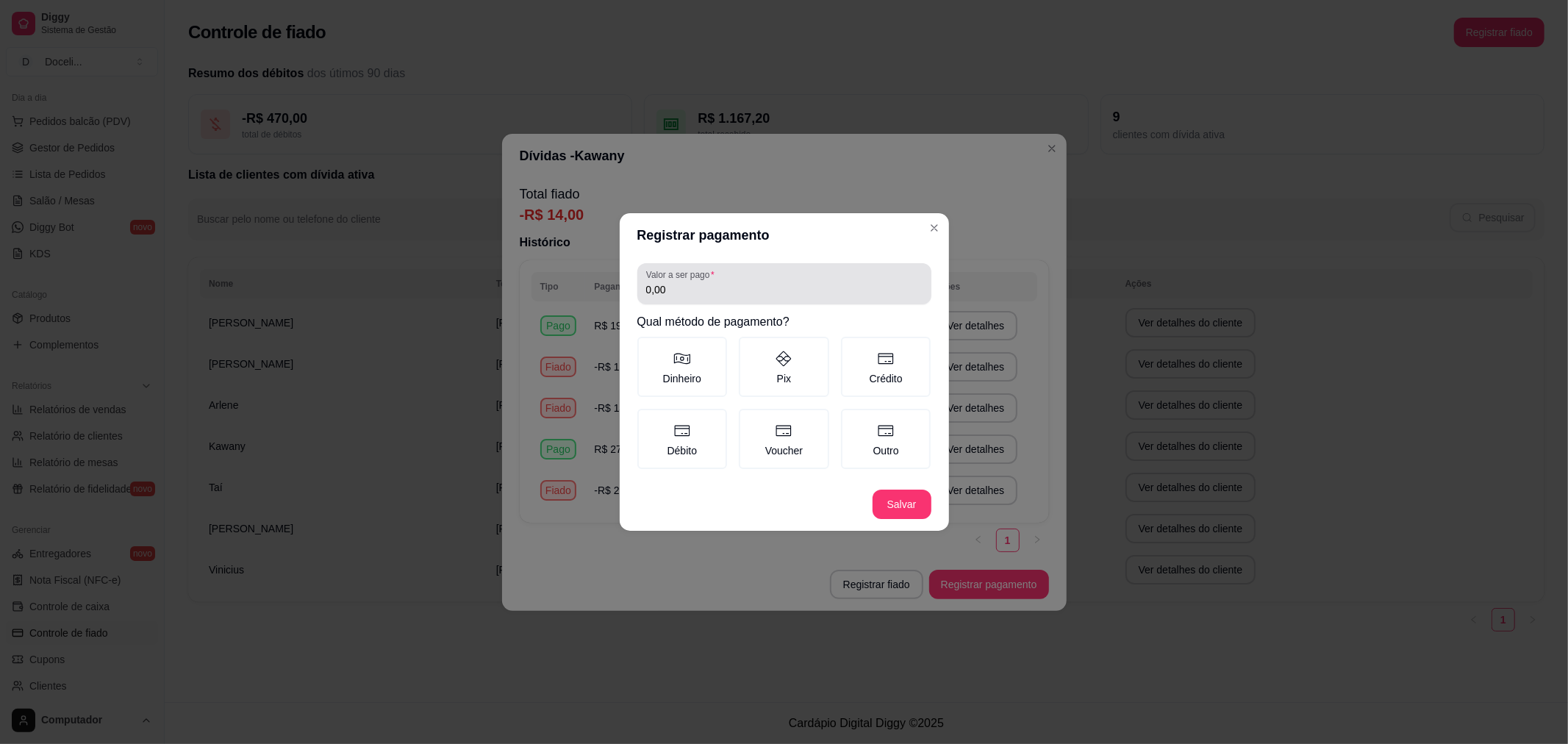
drag, startPoint x: 689, startPoint y: 287, endPoint x: 686, endPoint y: 277, distance: 10.4
click at [689, 286] on input "0,00" at bounding box center [784, 290] width 276 height 15
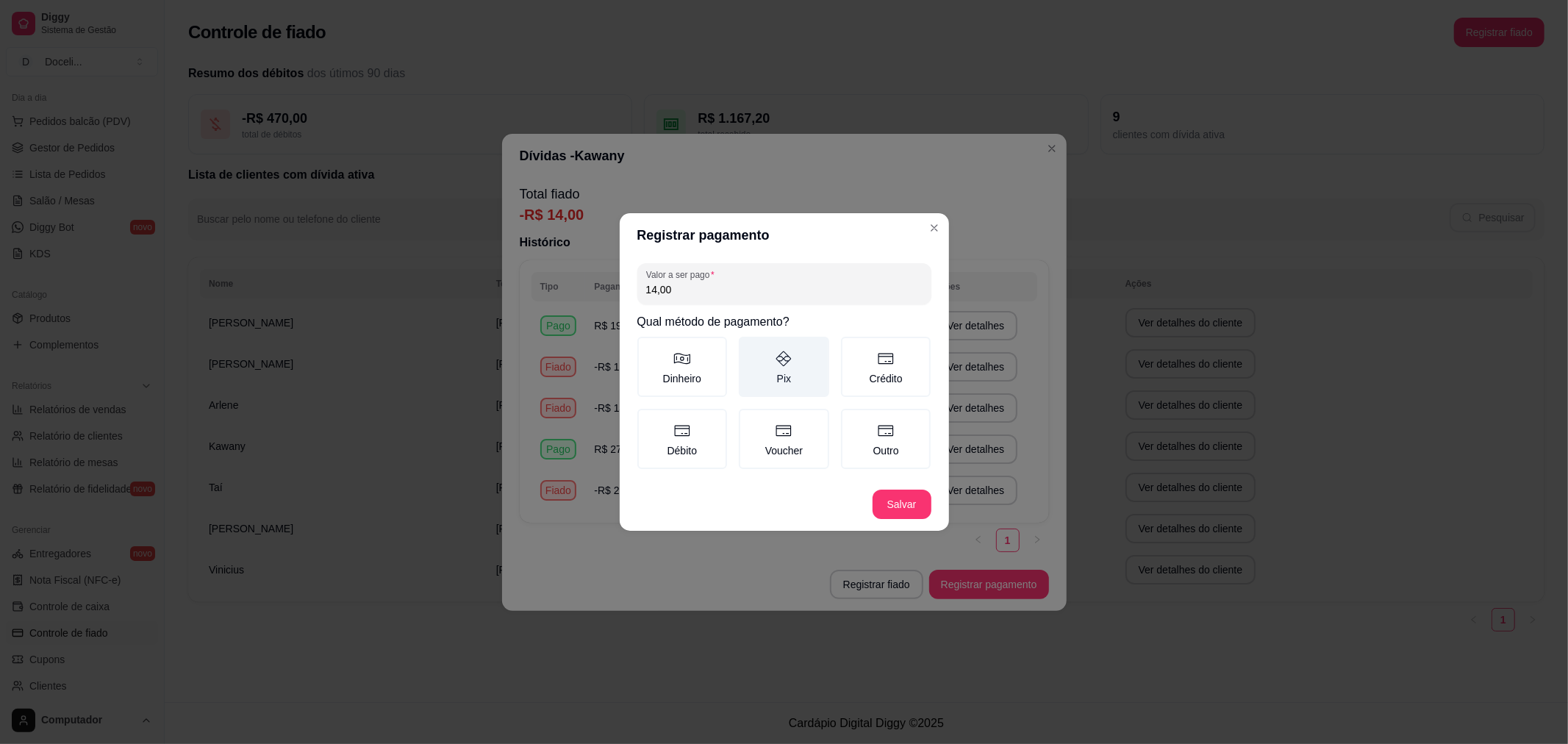
type input "14,00"
click at [775, 365] on icon at bounding box center [784, 359] width 18 height 18
click at [749, 348] on button "Pix" at bounding box center [744, 342] width 11 height 11
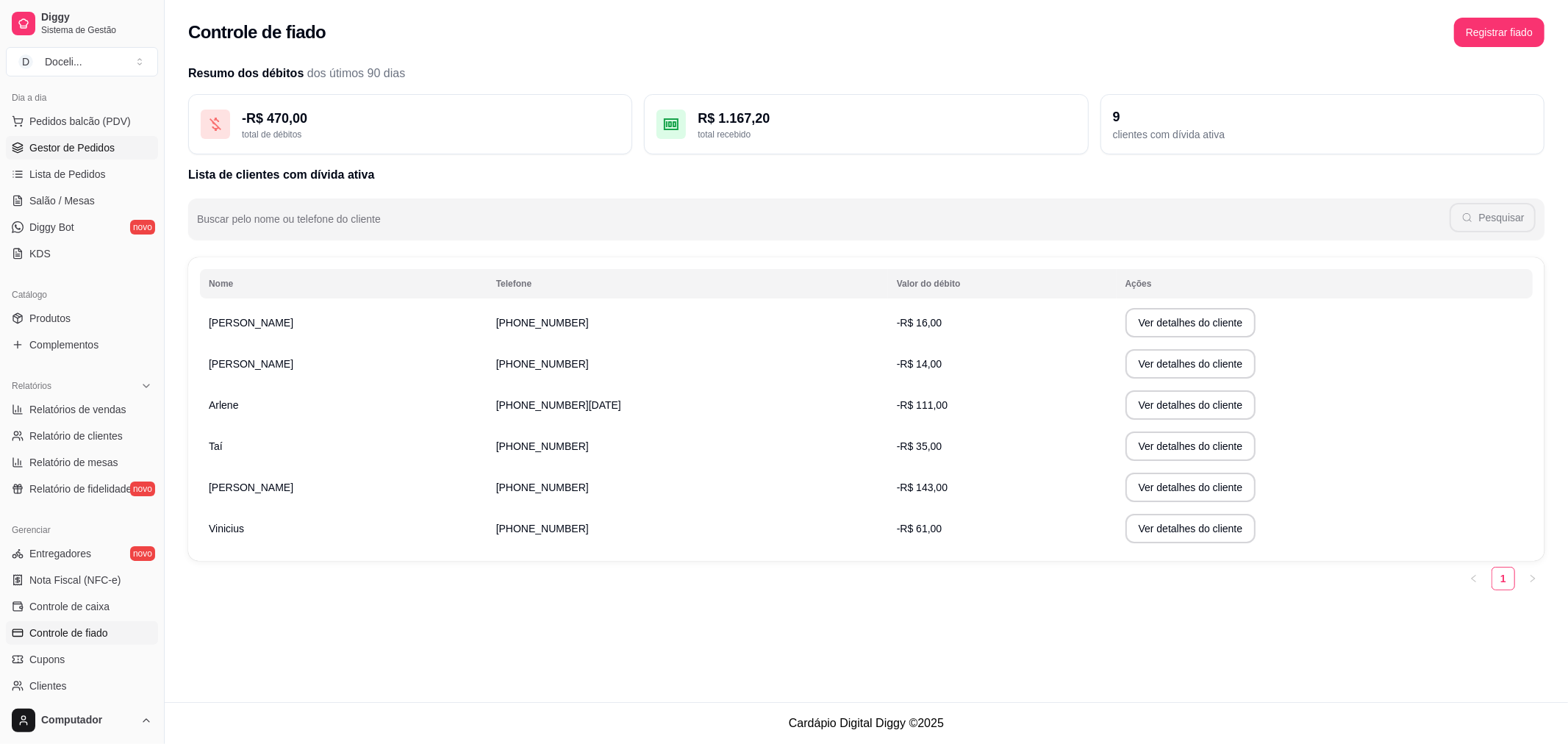
click at [63, 153] on span "Gestor de Pedidos" at bounding box center [72, 148] width 86 height 15
